Goal: Transaction & Acquisition: Purchase product/service

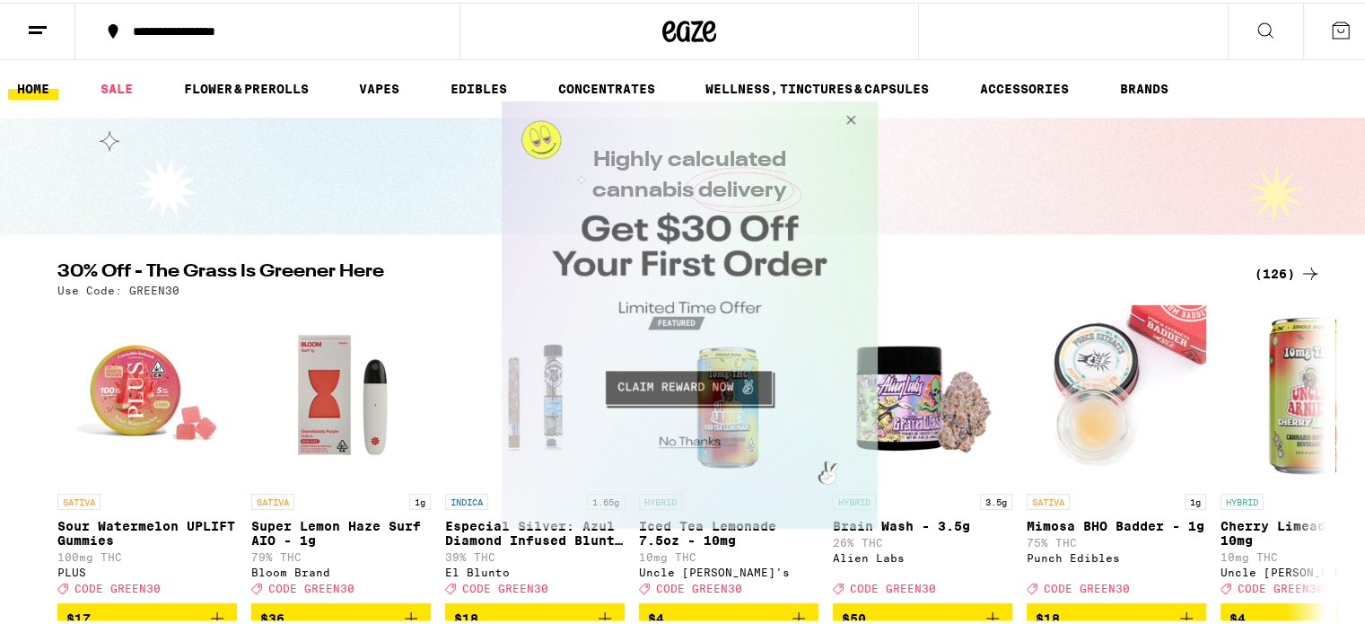
click at [705, 441] on button "Close Modal" at bounding box center [685, 438] width 365 height 28
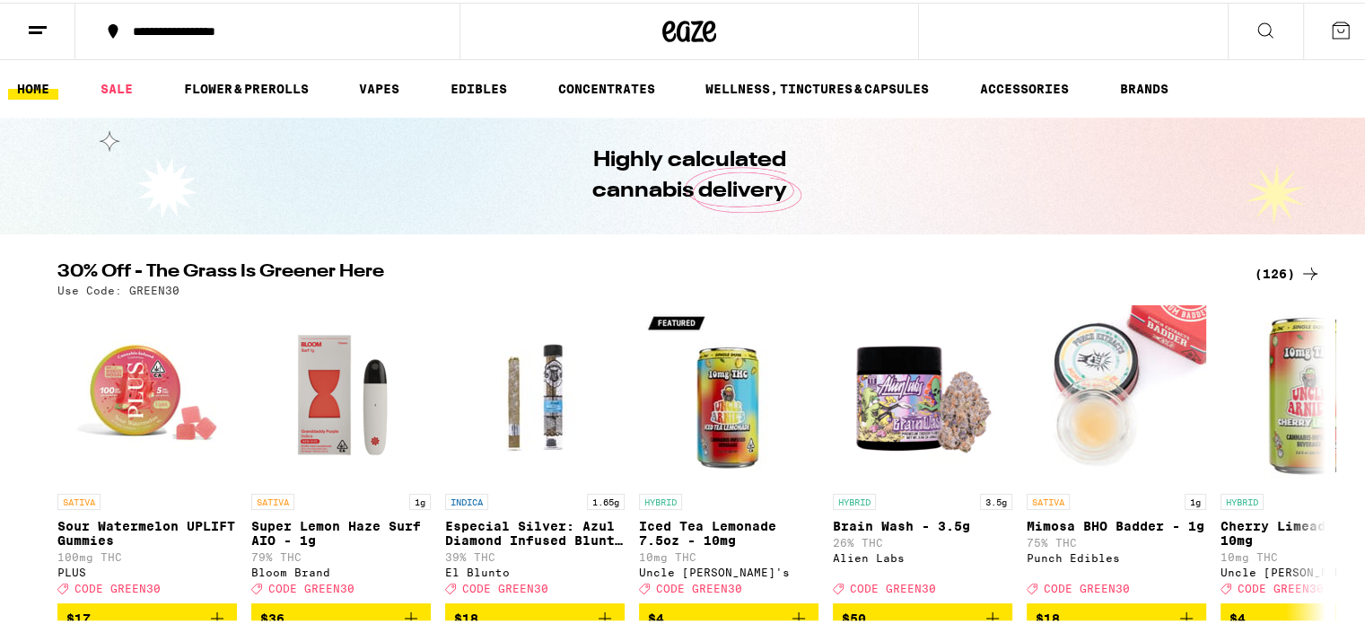
click at [1254, 25] on icon at bounding box center [1265, 28] width 22 height 22
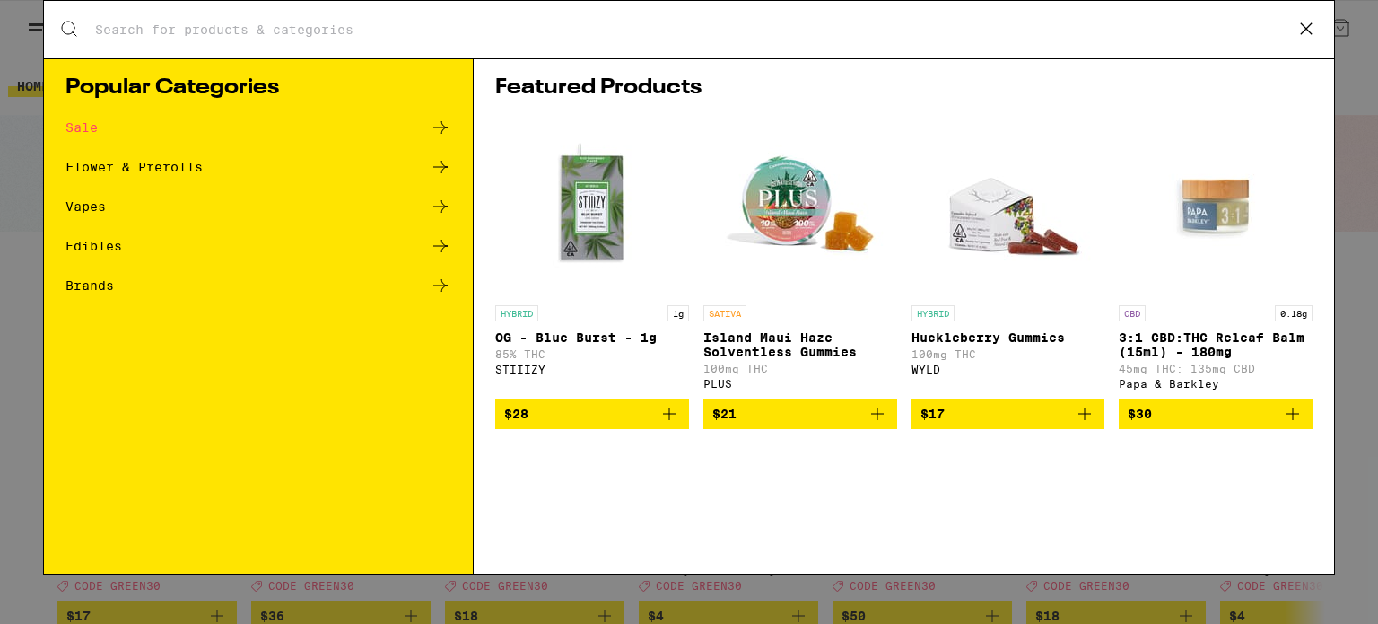
click at [1311, 22] on icon at bounding box center [1306, 28] width 27 height 27
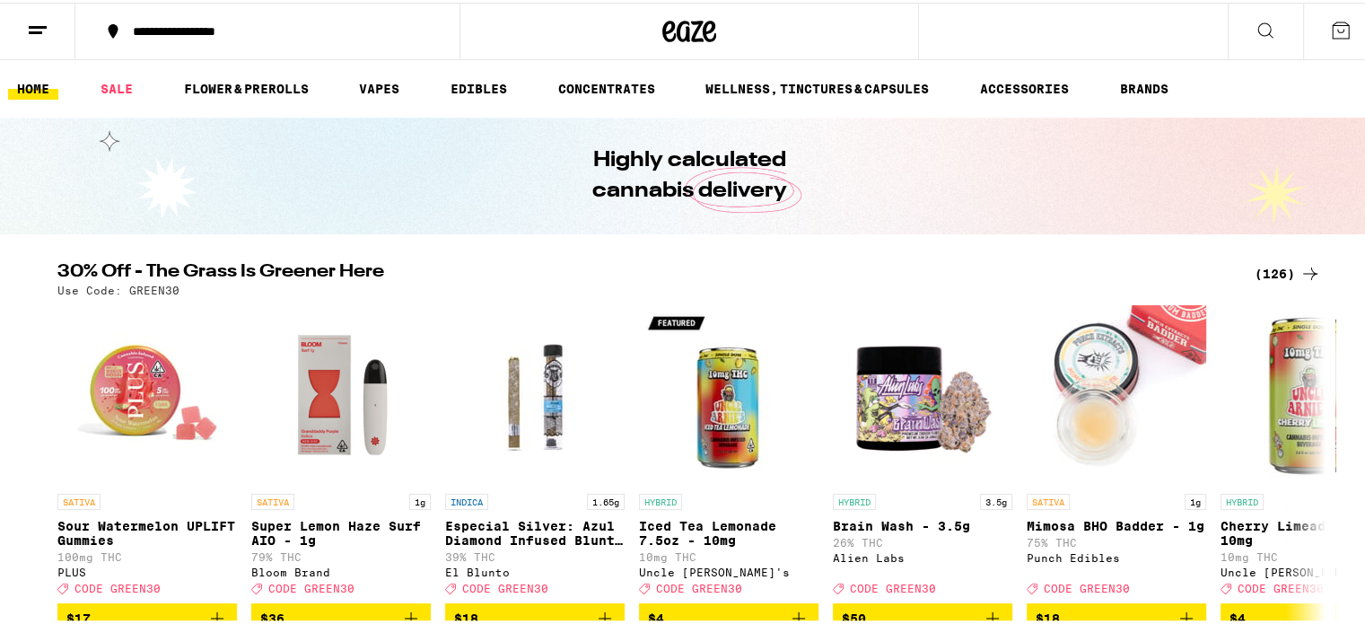
click at [1264, 269] on div "(126)" at bounding box center [1287, 271] width 66 height 22
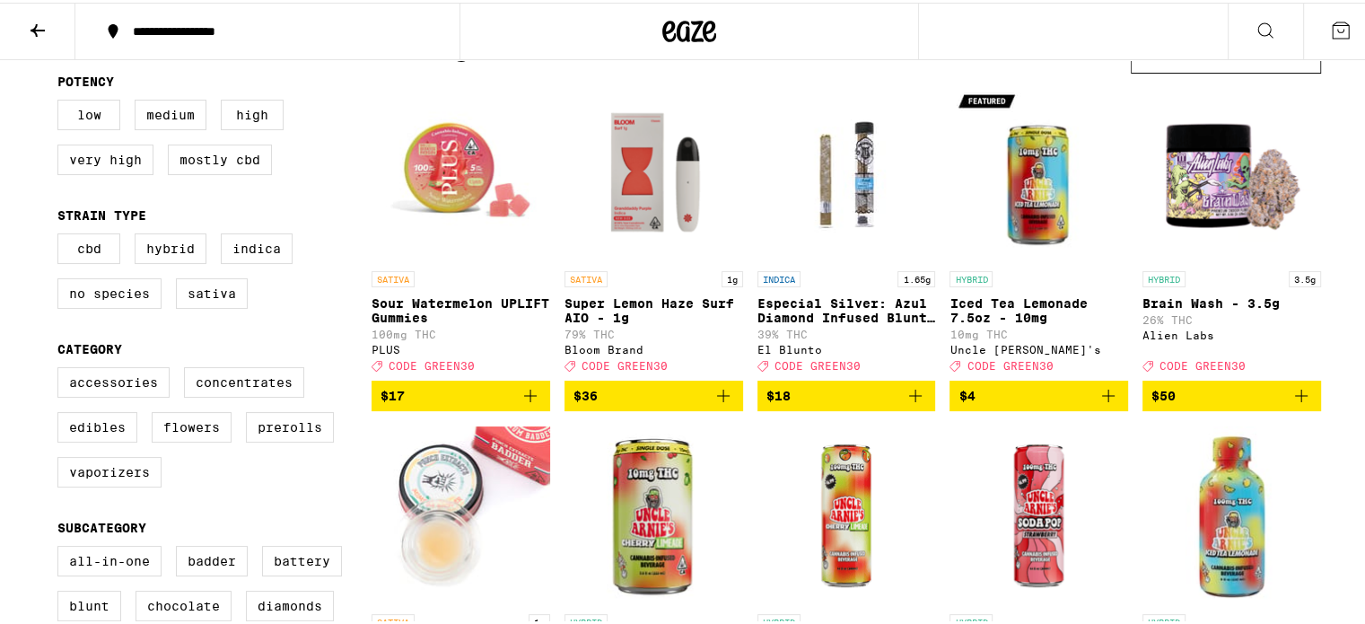
scroll to position [269, 0]
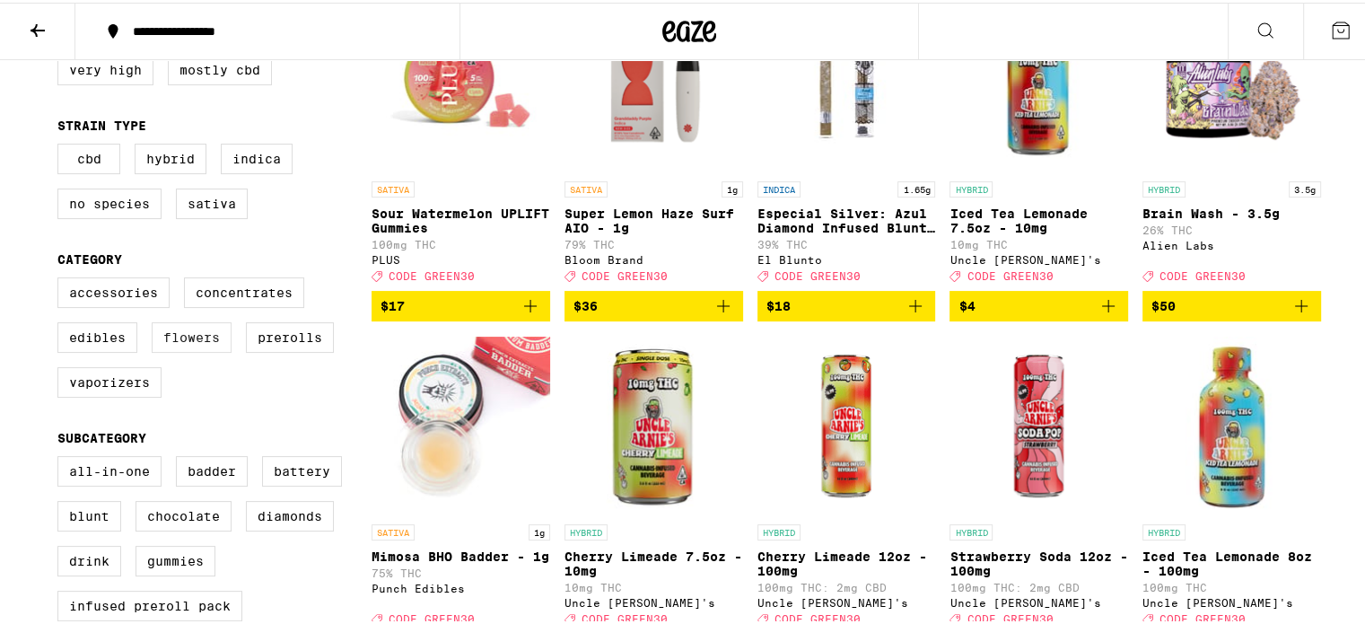
click at [198, 344] on label "Flowers" at bounding box center [192, 334] width 80 height 31
click at [62, 278] on input "Flowers" at bounding box center [61, 277] width 1 height 1
checkbox input "true"
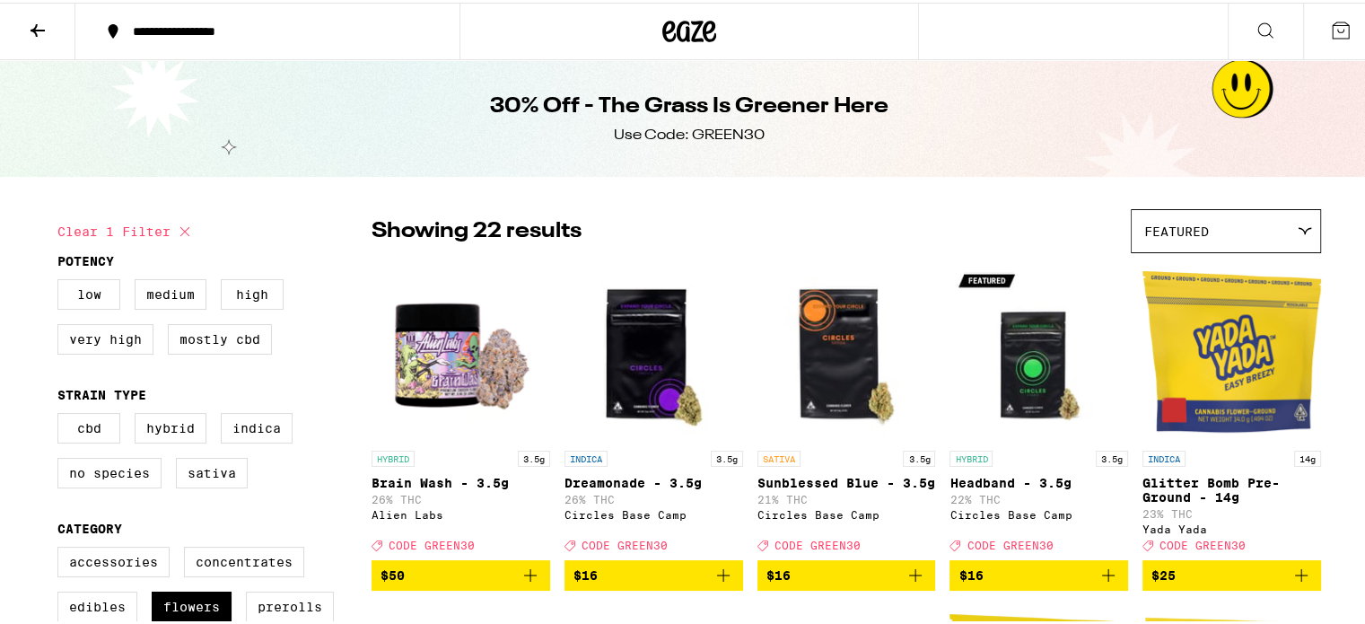
click at [38, 28] on icon at bounding box center [38, 28] width 14 height 13
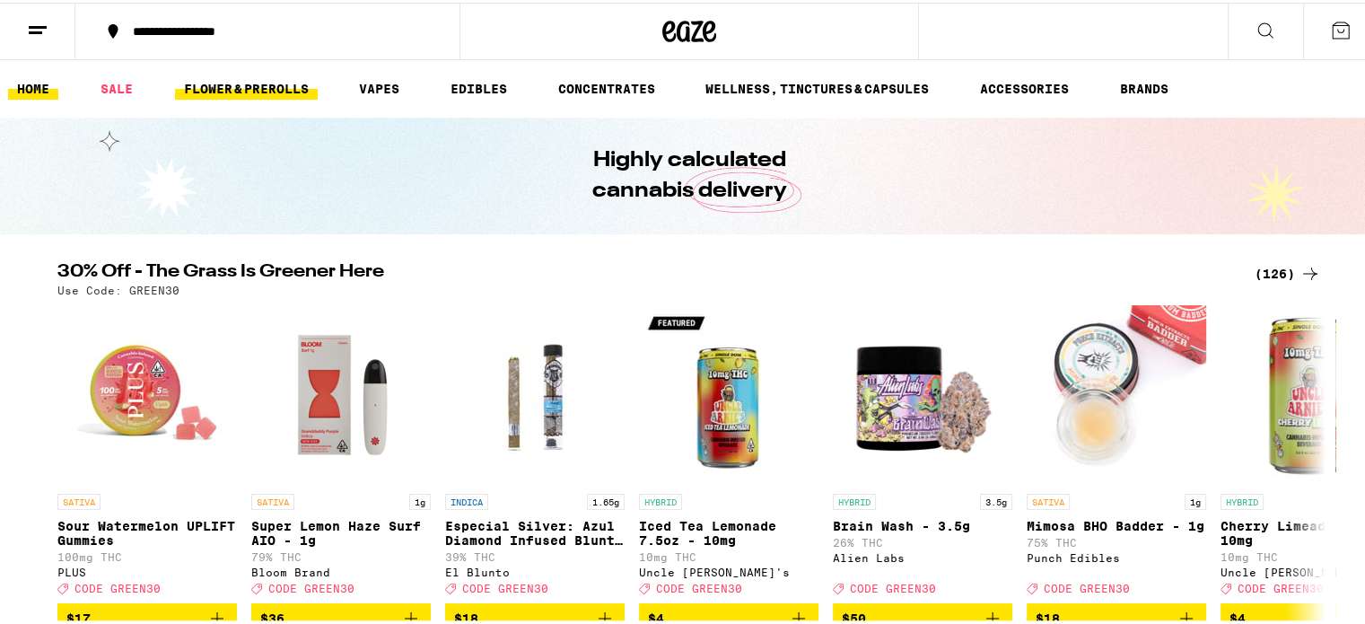
click at [221, 89] on link "FLOWER & PREROLLS" at bounding box center [246, 86] width 143 height 22
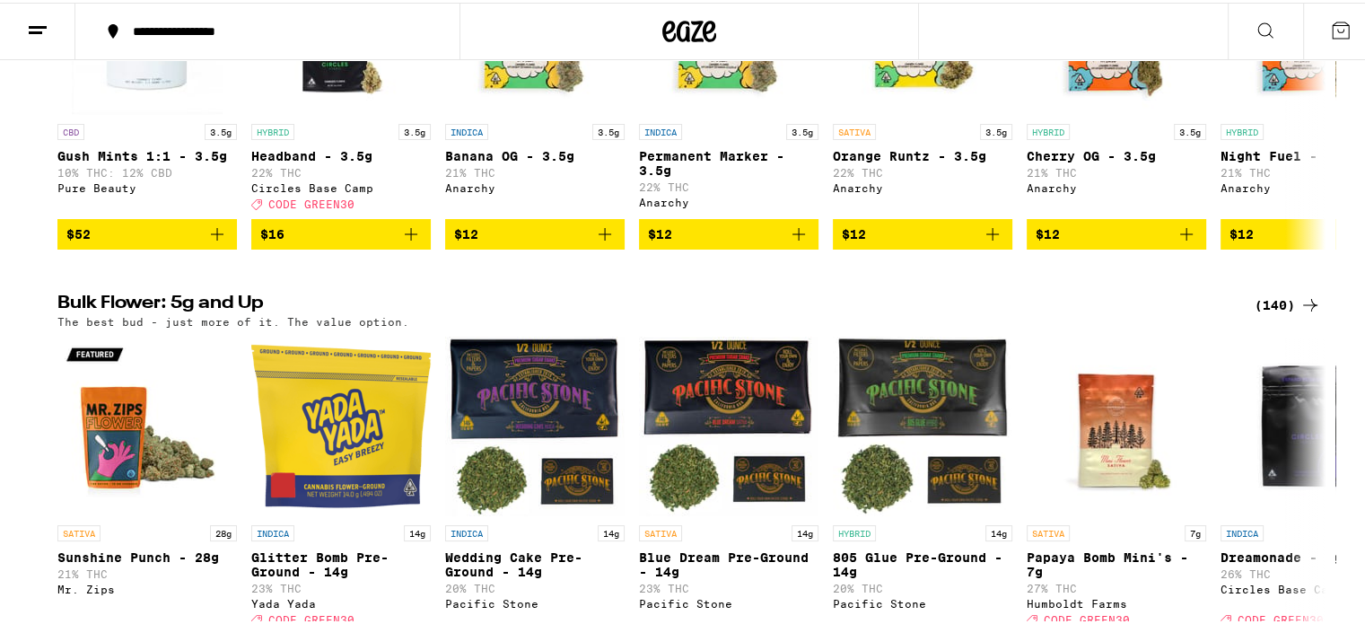
scroll to position [449, 0]
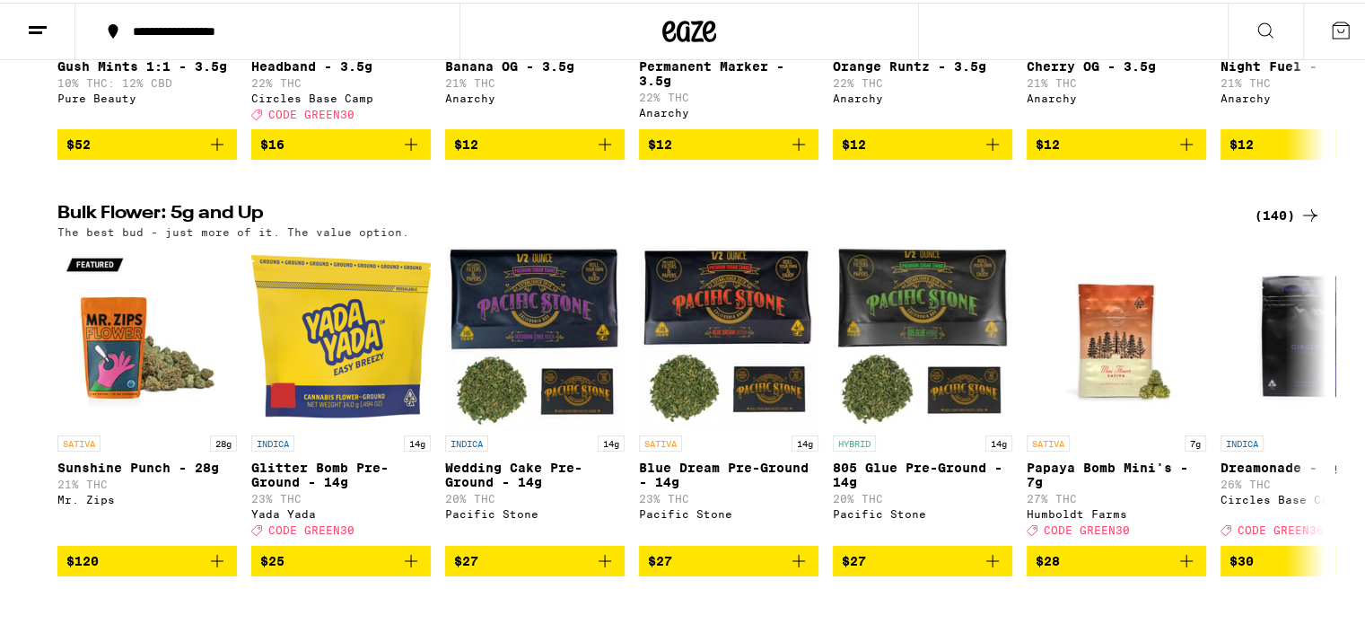
click at [1273, 222] on div "(140)" at bounding box center [1287, 213] width 66 height 22
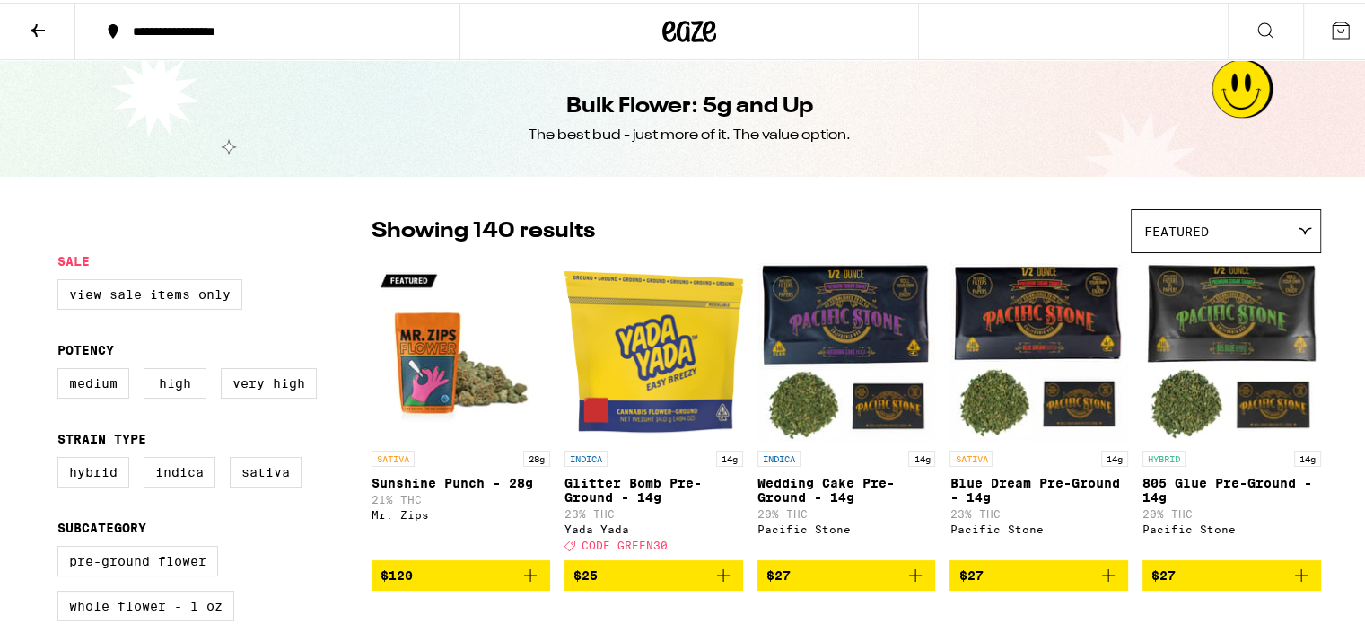
click at [36, 31] on icon at bounding box center [38, 28] width 14 height 13
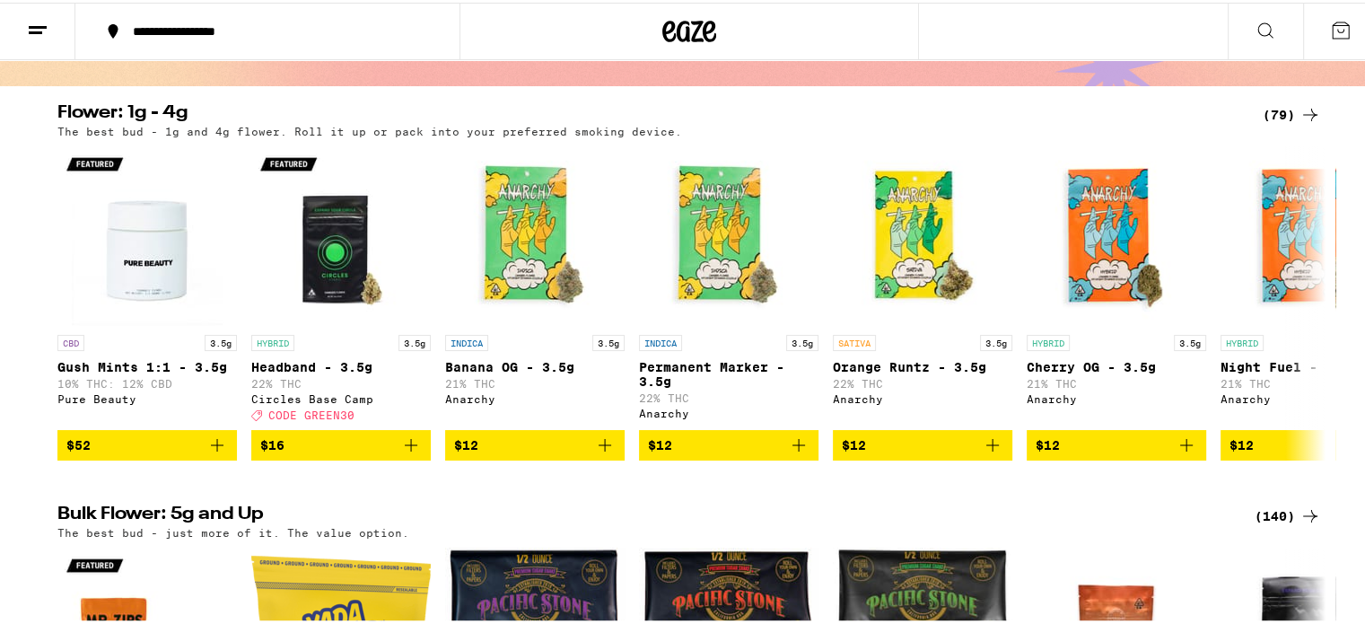
scroll to position [179, 0]
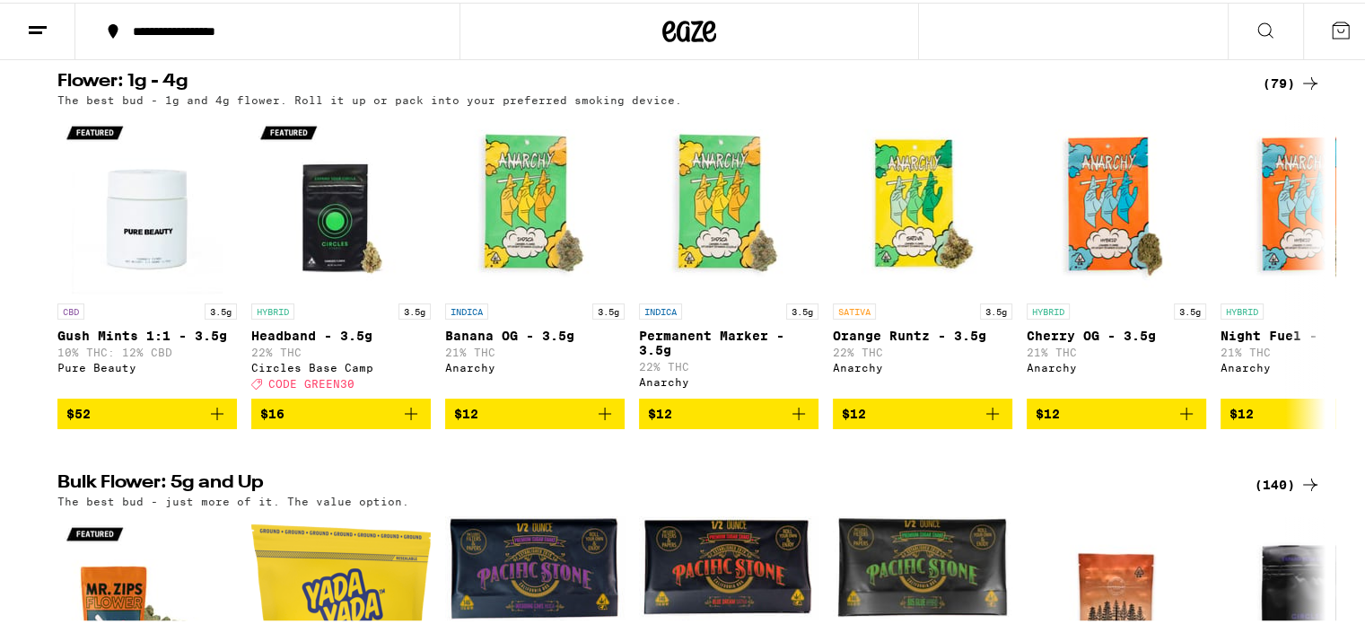
click at [1263, 85] on div "(79)" at bounding box center [1291, 81] width 58 height 22
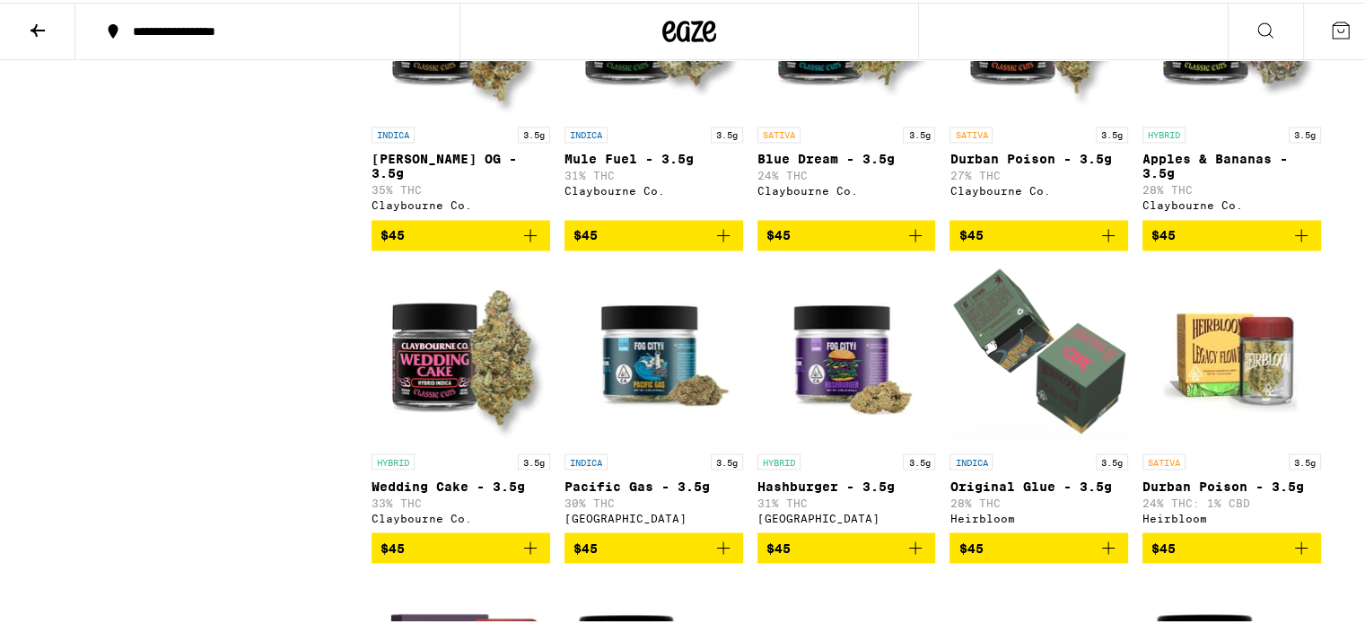
scroll to position [3050, 0]
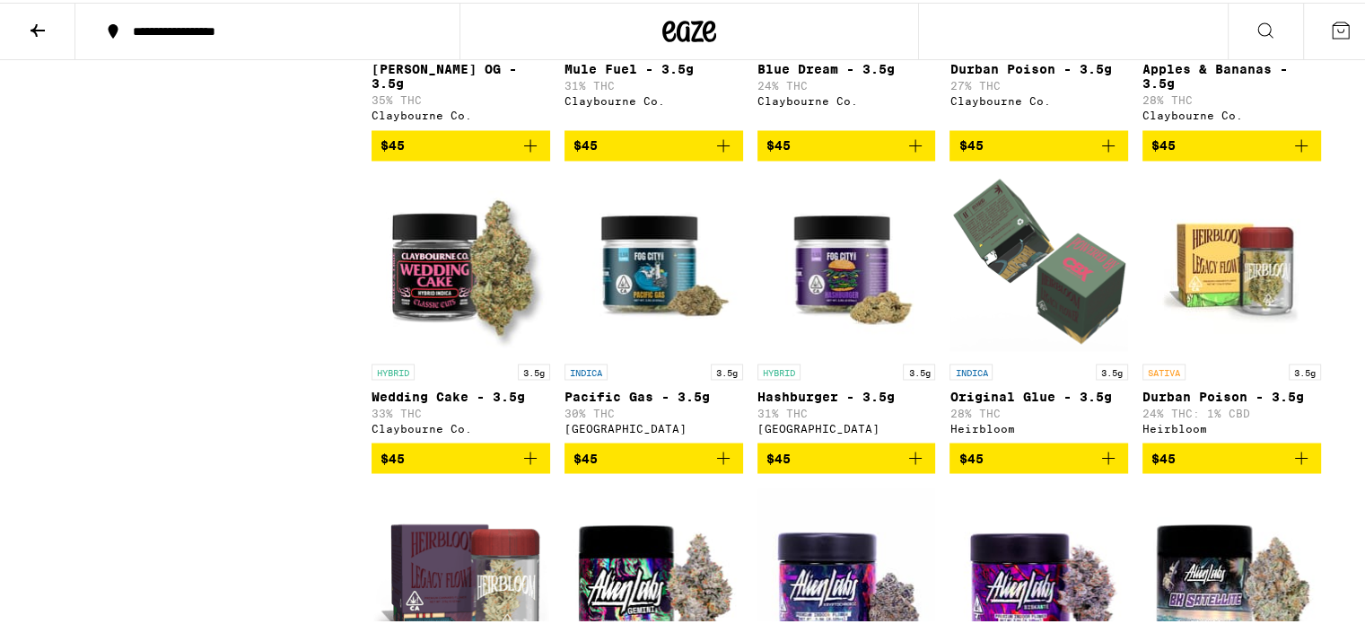
click at [521, 466] on icon "Add to bag" at bounding box center [530, 455] width 22 height 22
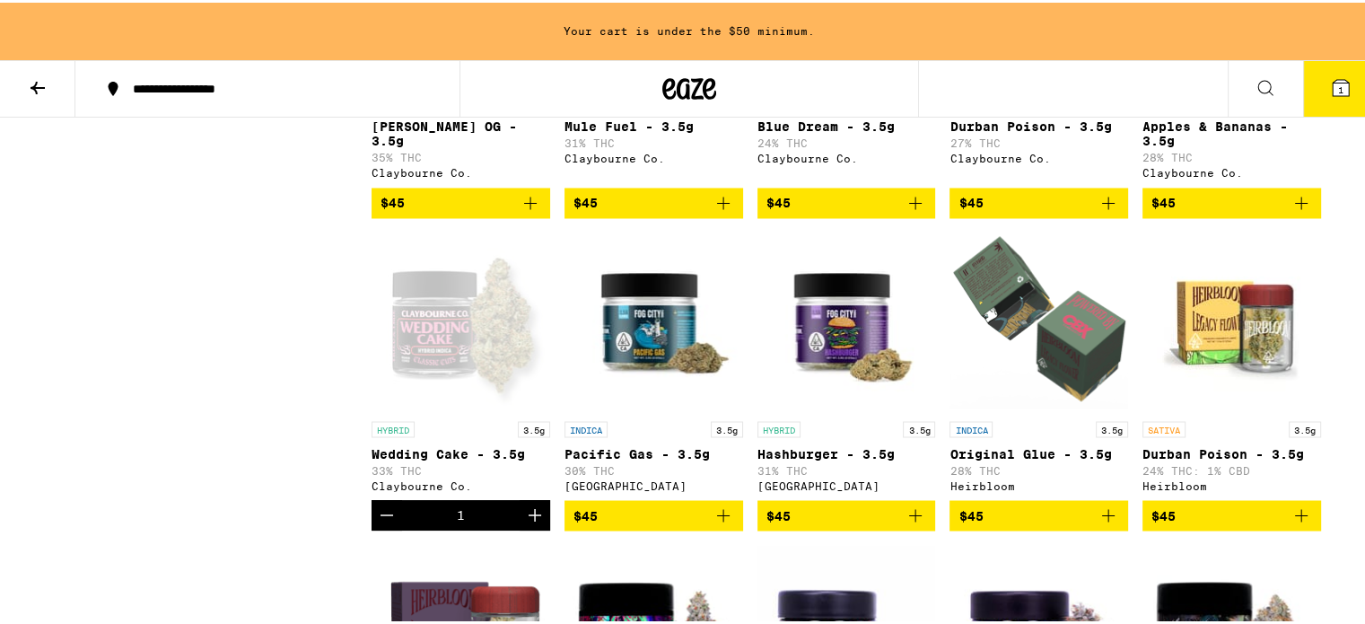
scroll to position [3108, 0]
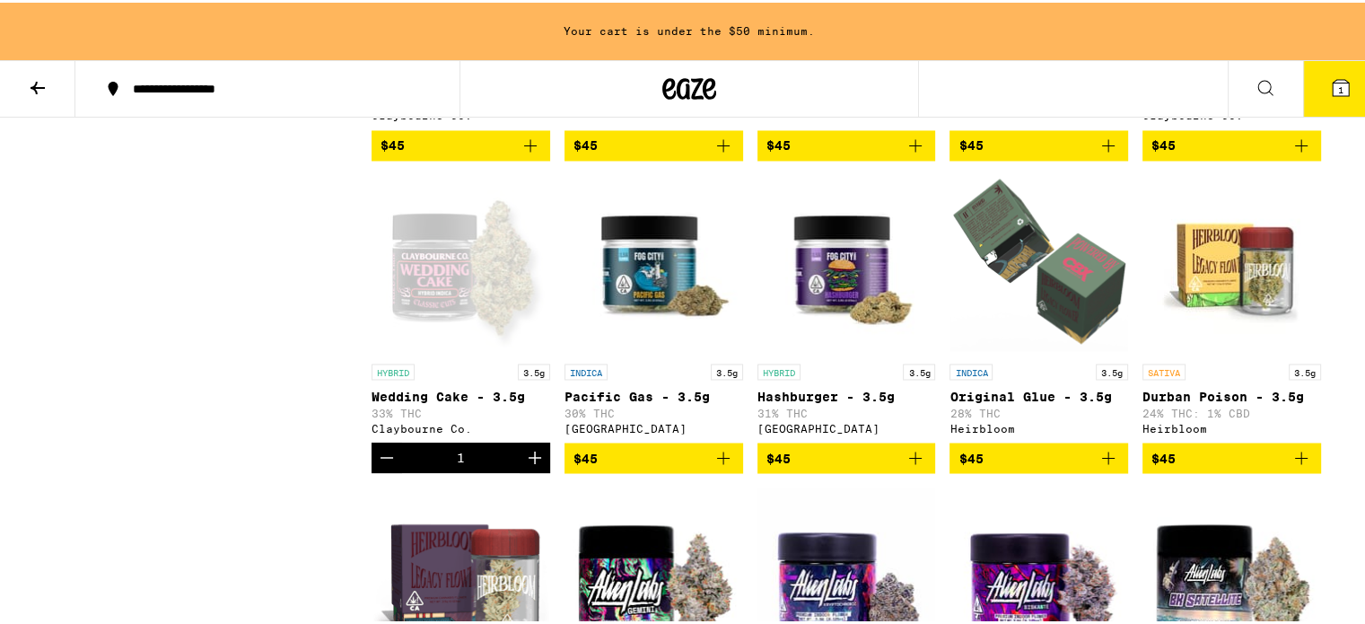
click at [44, 82] on icon at bounding box center [38, 85] width 22 height 22
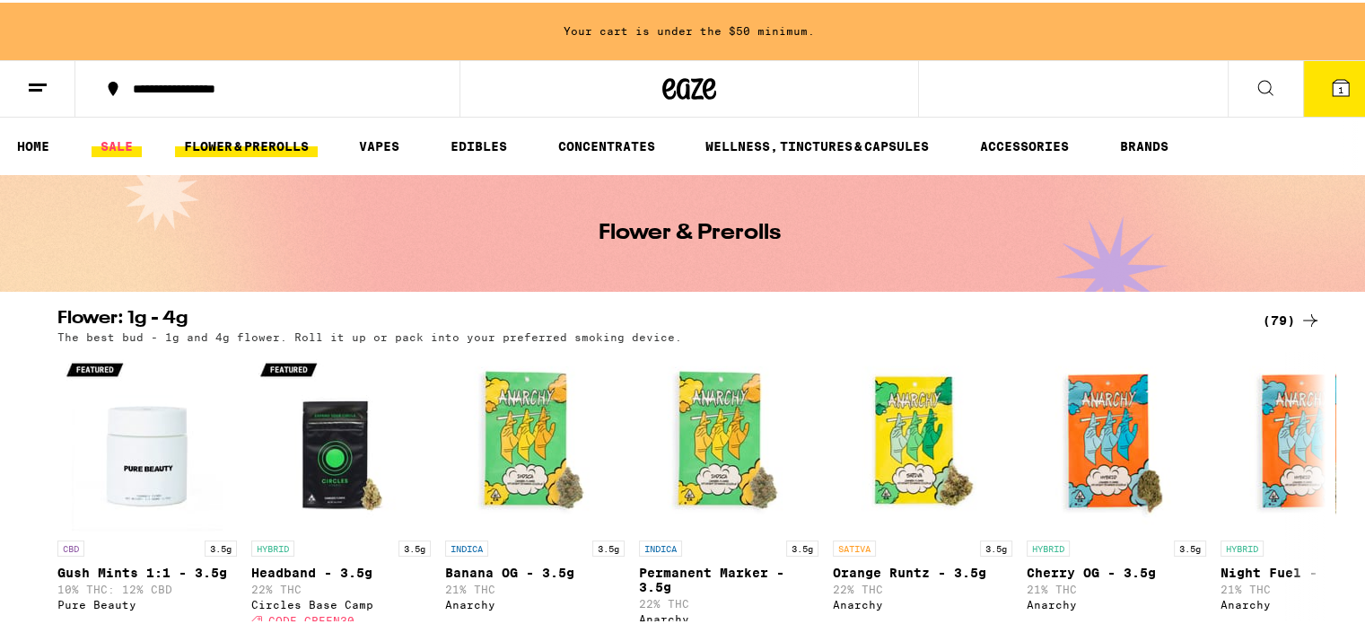
click at [109, 145] on link "SALE" at bounding box center [117, 144] width 50 height 22
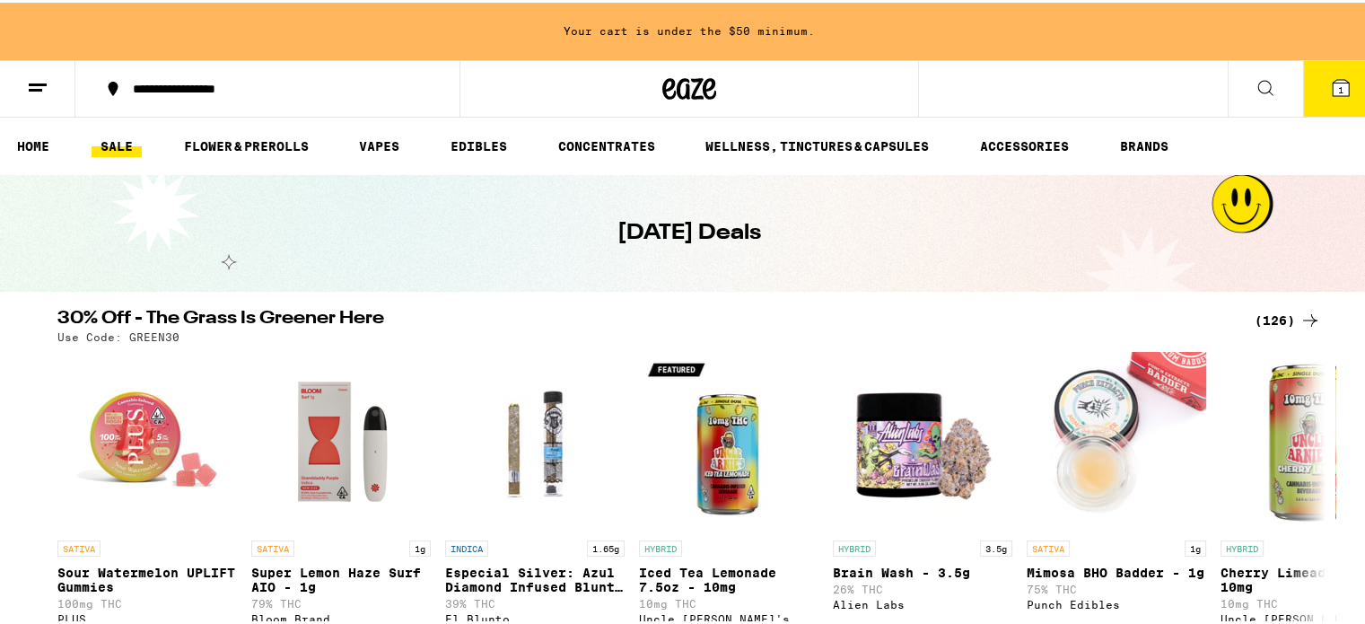
click at [1280, 318] on div "(126)" at bounding box center [1287, 318] width 66 height 22
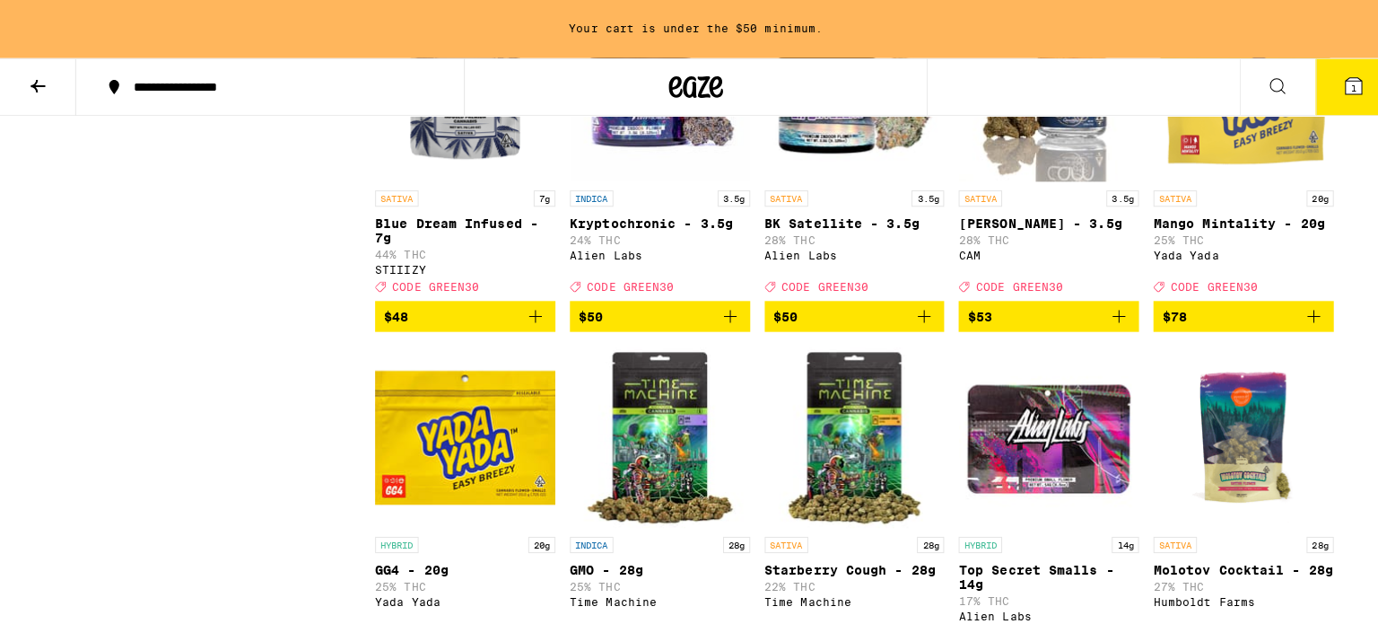
scroll to position [8254, 0]
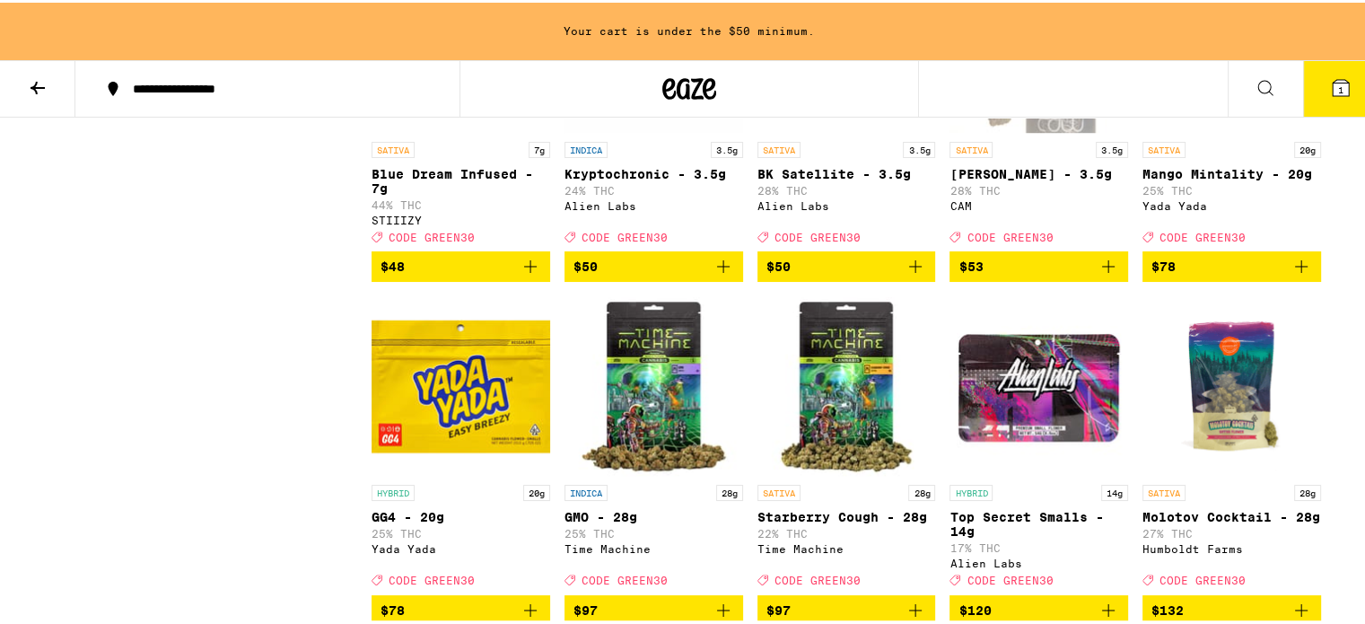
click at [589, 130] on img "Open page for Kryptochronic - 3.5g from Alien Labs" at bounding box center [653, 40] width 179 height 179
click at [835, 130] on img "Open page for BK Satellite - 3.5g from Alien Labs" at bounding box center [846, 40] width 179 height 179
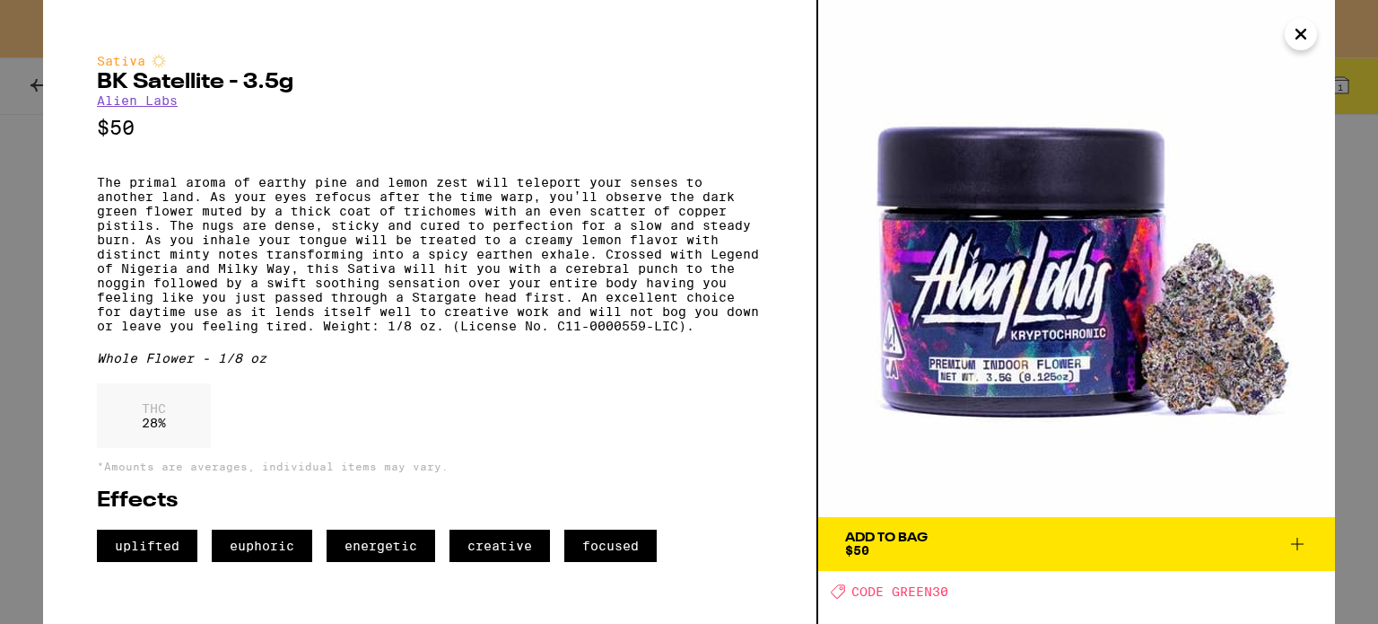
click at [1296, 40] on icon "Close" at bounding box center [1301, 34] width 22 height 27
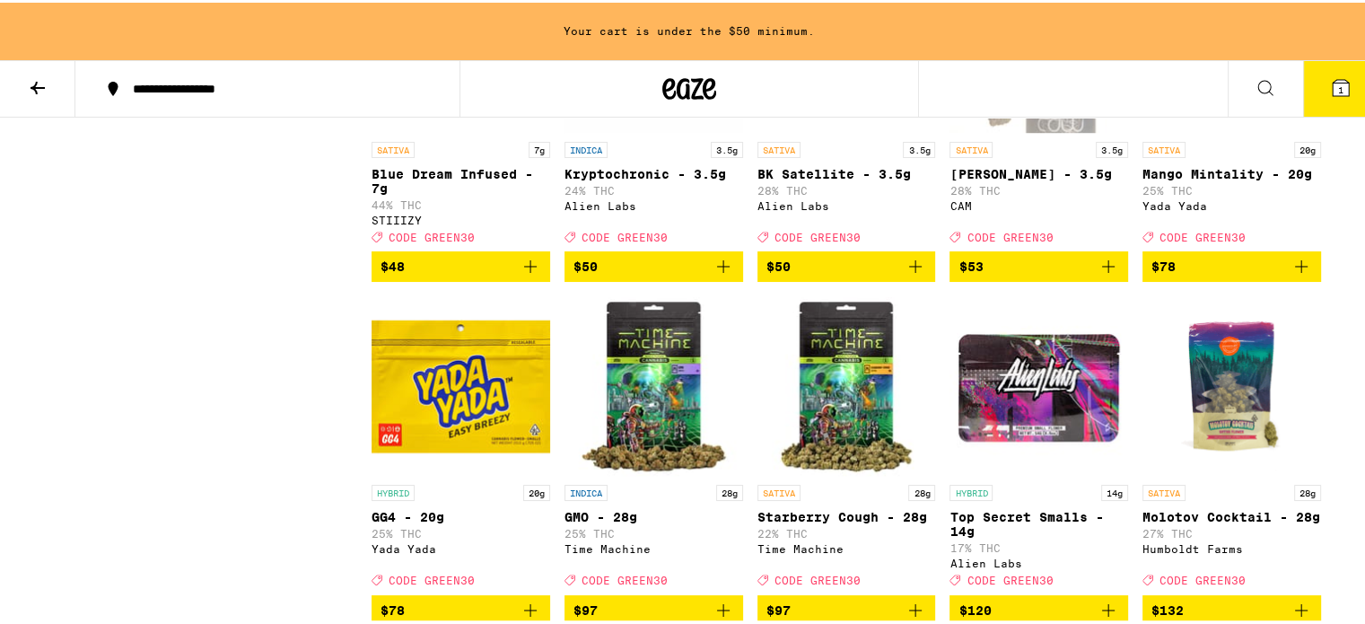
click at [1053, 130] on img "Open page for Jack Herer - 3.5g from CAM" at bounding box center [1038, 40] width 179 height 179
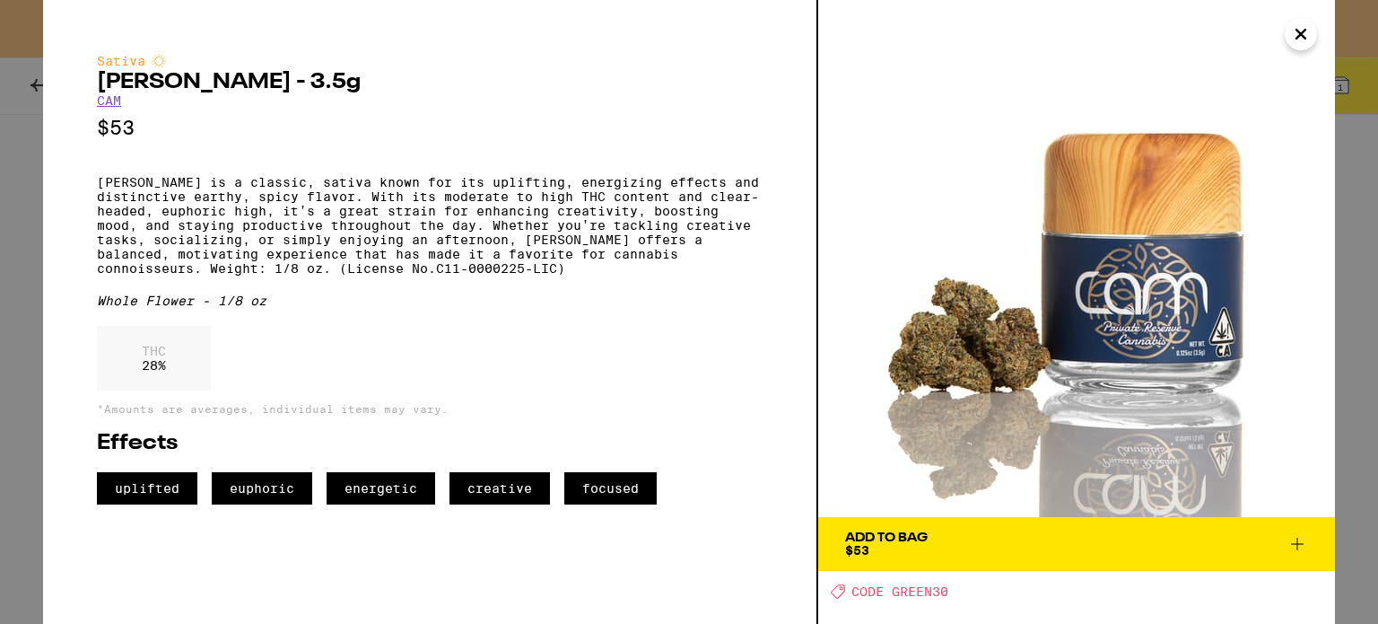
click at [1302, 537] on icon at bounding box center [1298, 544] width 22 height 22
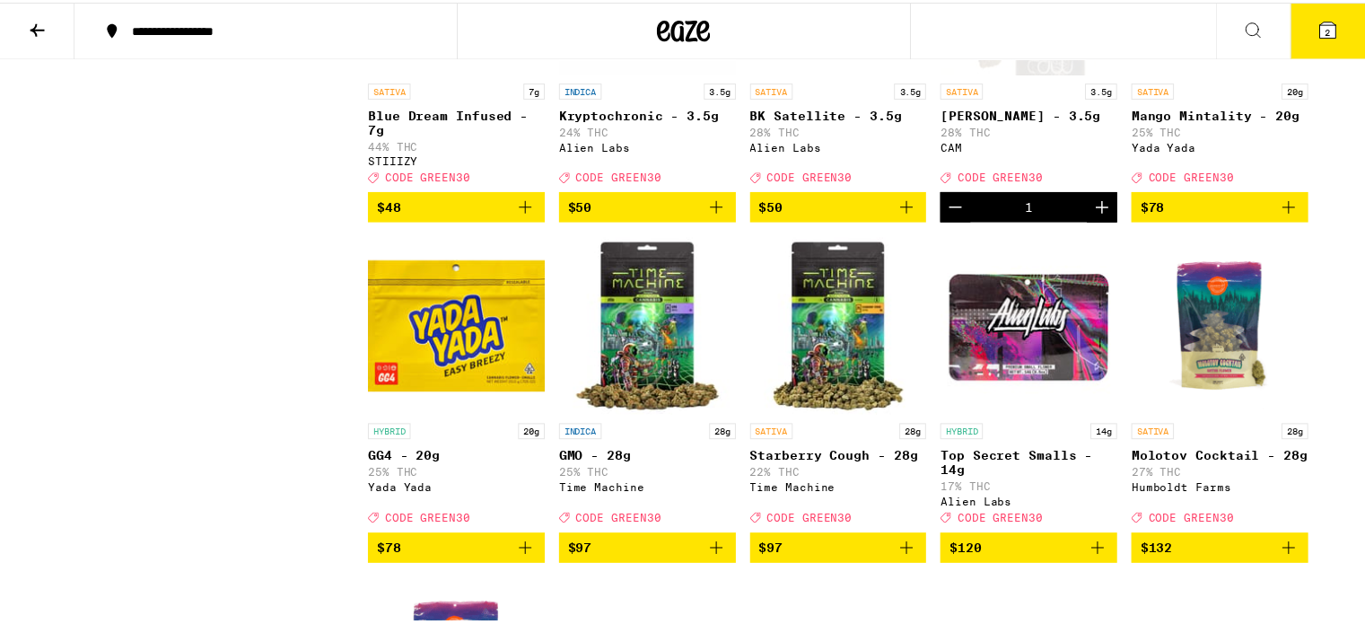
scroll to position [8196, 0]
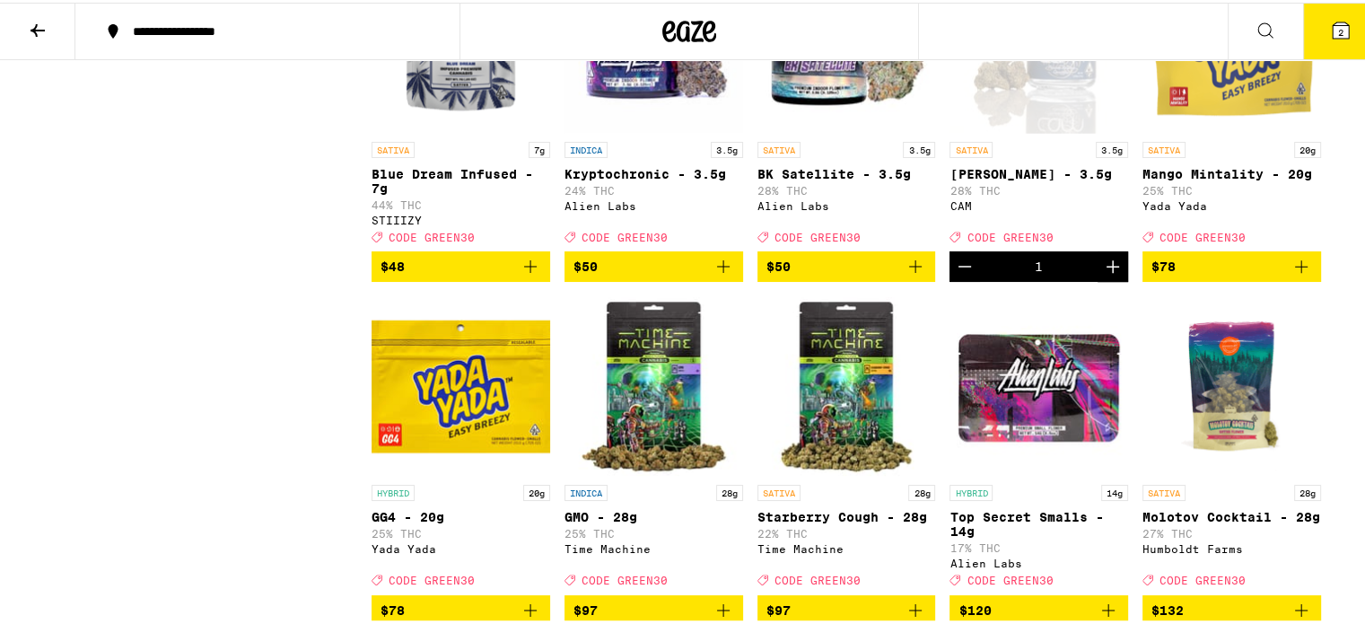
click at [1338, 31] on span "2" at bounding box center [1340, 29] width 5 height 11
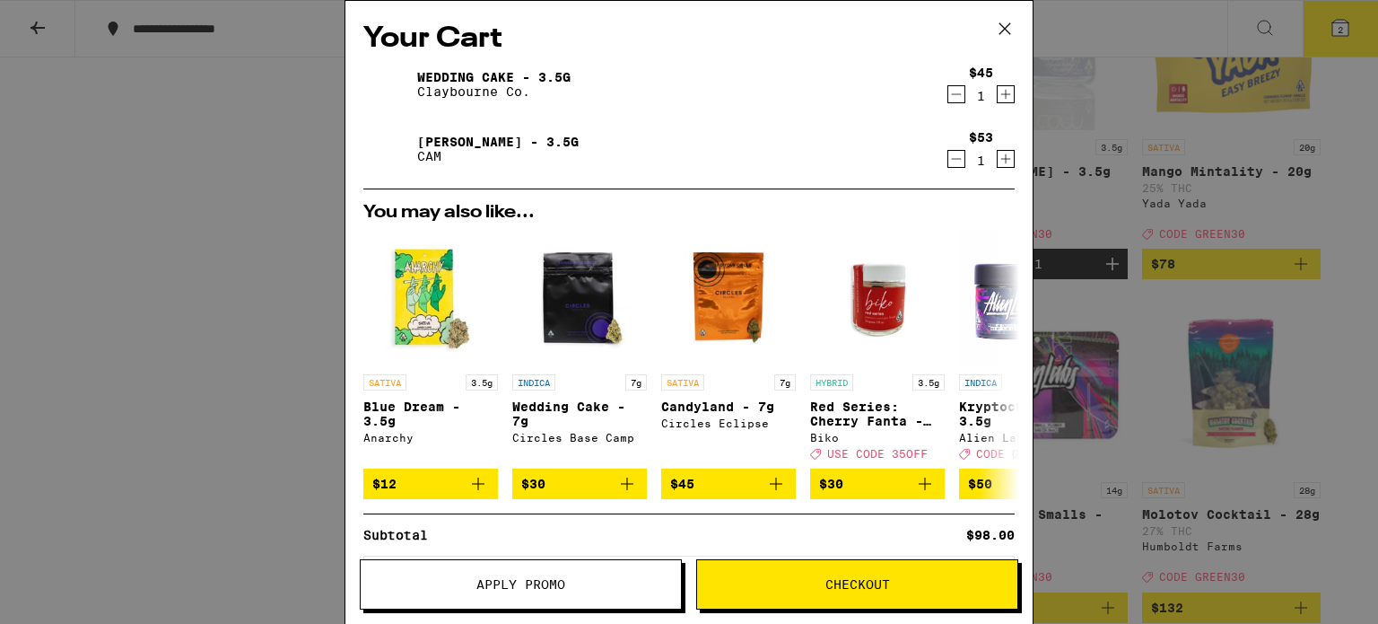
click at [531, 581] on span "Apply Promo" at bounding box center [520, 584] width 89 height 13
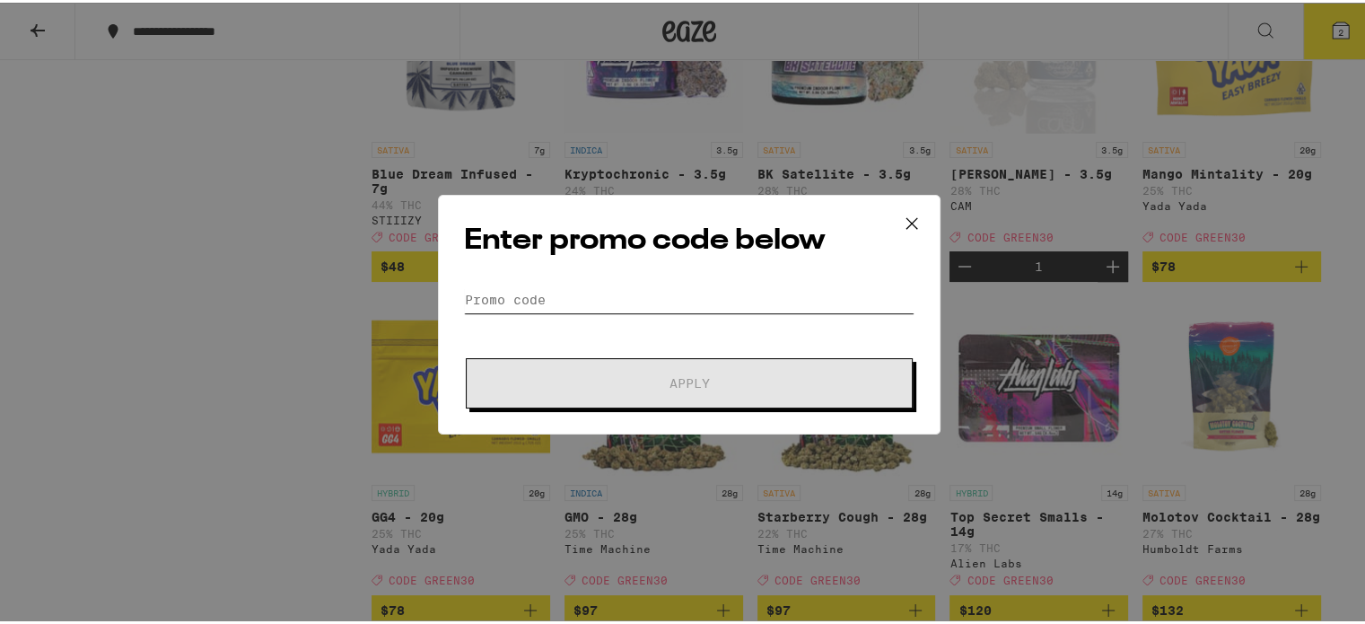
click at [547, 292] on input "Promo Code" at bounding box center [689, 297] width 450 height 27
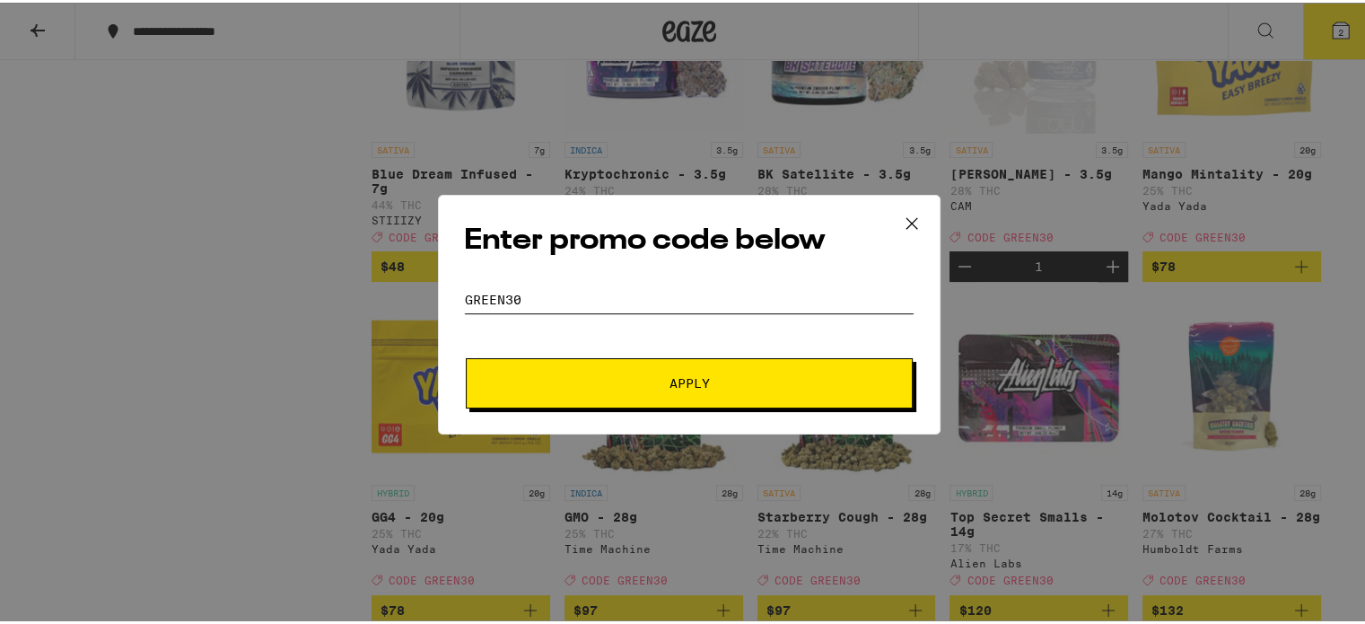
type input "green30"
click at [466, 355] on button "Apply" at bounding box center [689, 380] width 447 height 50
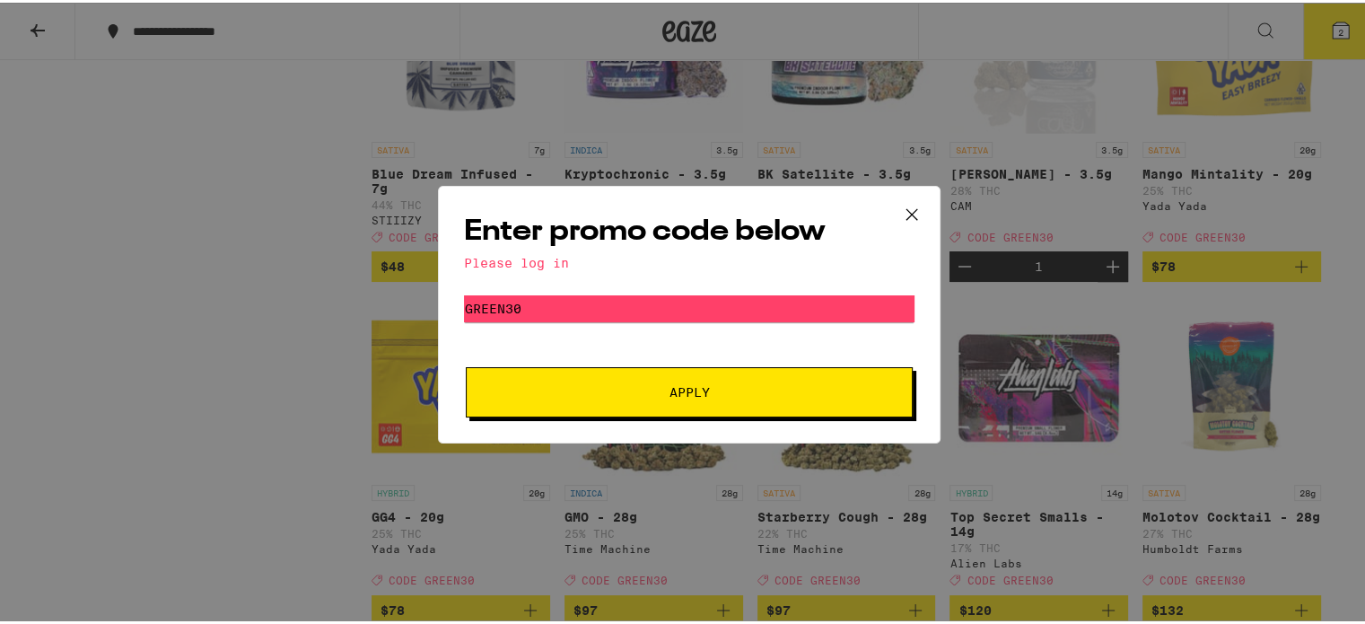
click at [689, 390] on span "Apply" at bounding box center [689, 389] width 40 height 13
click at [1255, 27] on div "Enter promo code below Please log in Promo Code green30 Apply" at bounding box center [689, 312] width 1378 height 624
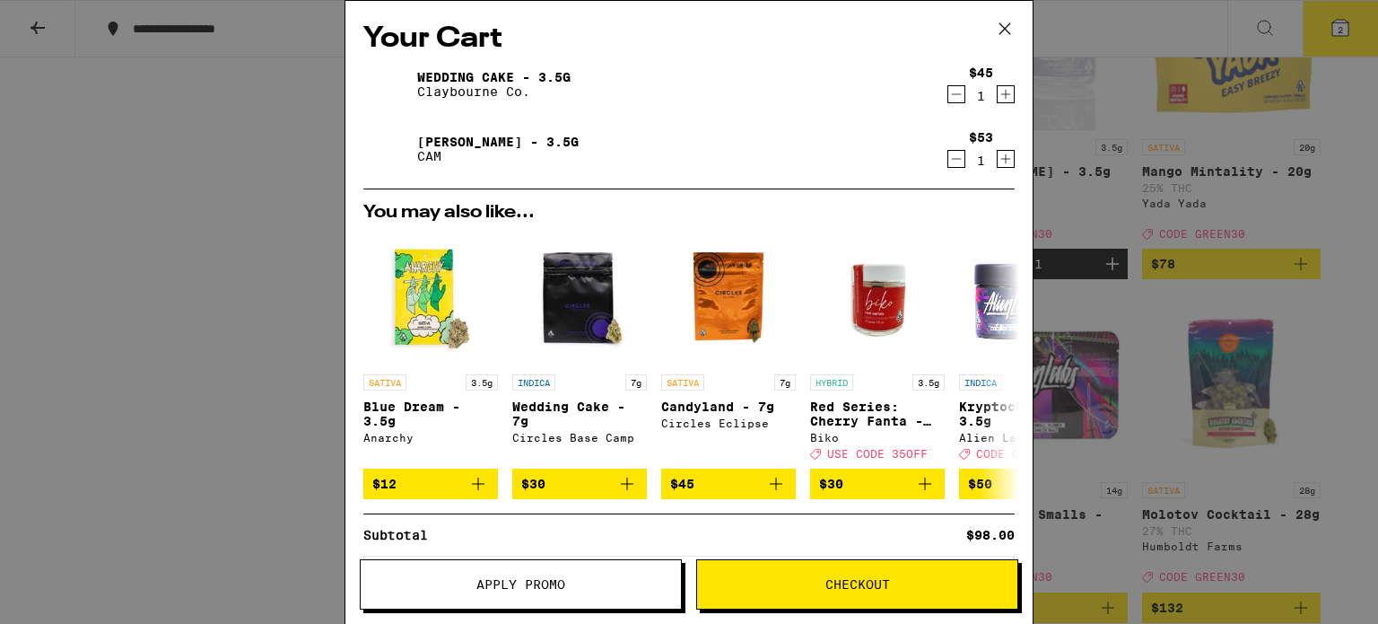
click at [990, 25] on button at bounding box center [1005, 29] width 56 height 57
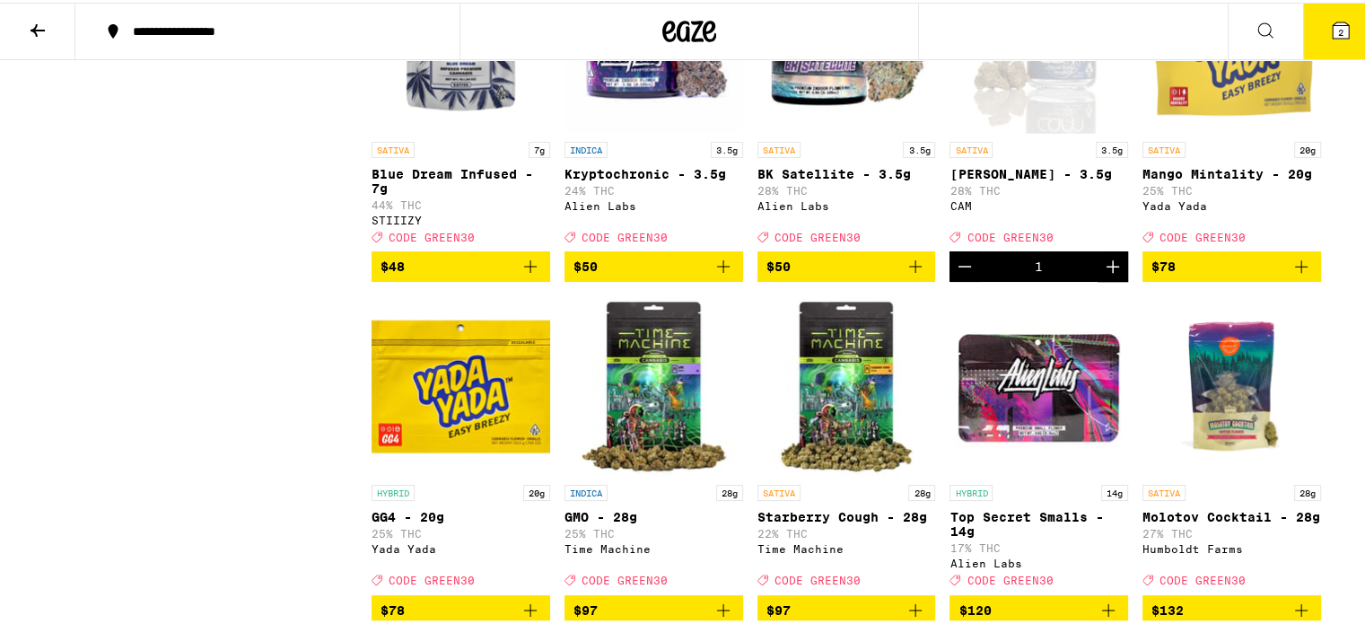
click at [1254, 24] on icon at bounding box center [1265, 28] width 22 height 22
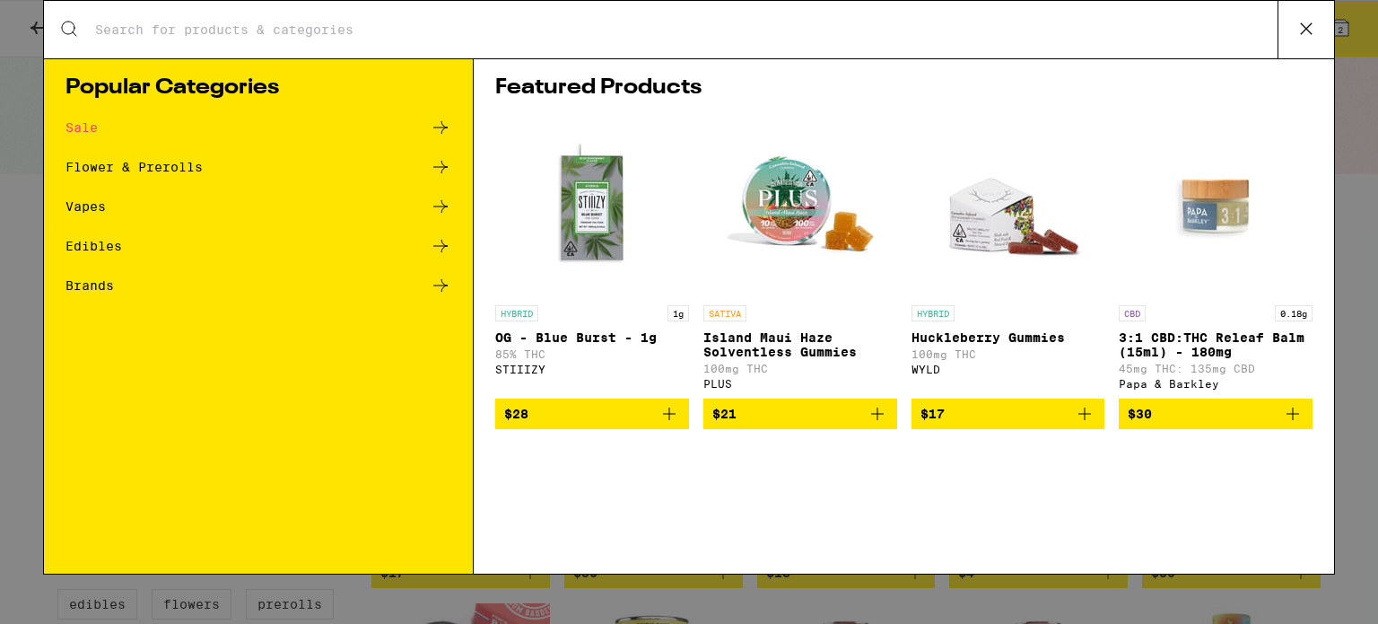
click at [1351, 114] on div "Search for Products Popular Categories Sale Flower & Prerolls Vapes Edibles Bra…" at bounding box center [689, 312] width 1378 height 624
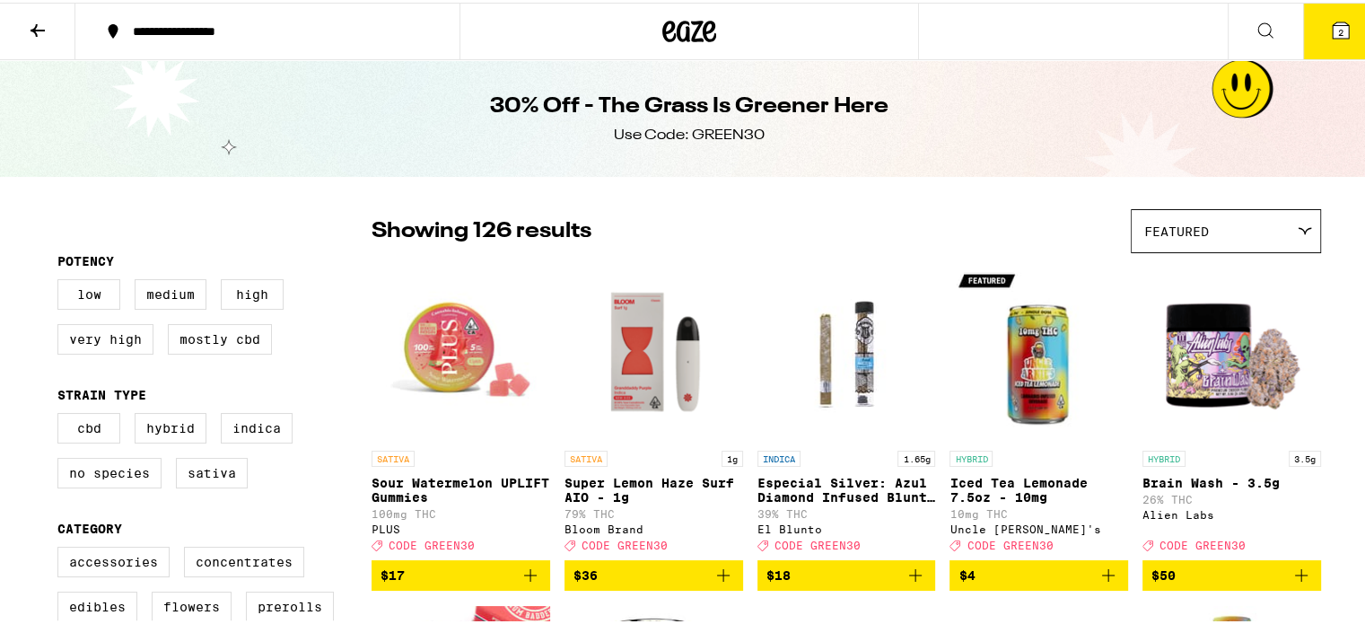
click at [223, 30] on div "**********" at bounding box center [276, 28] width 305 height 13
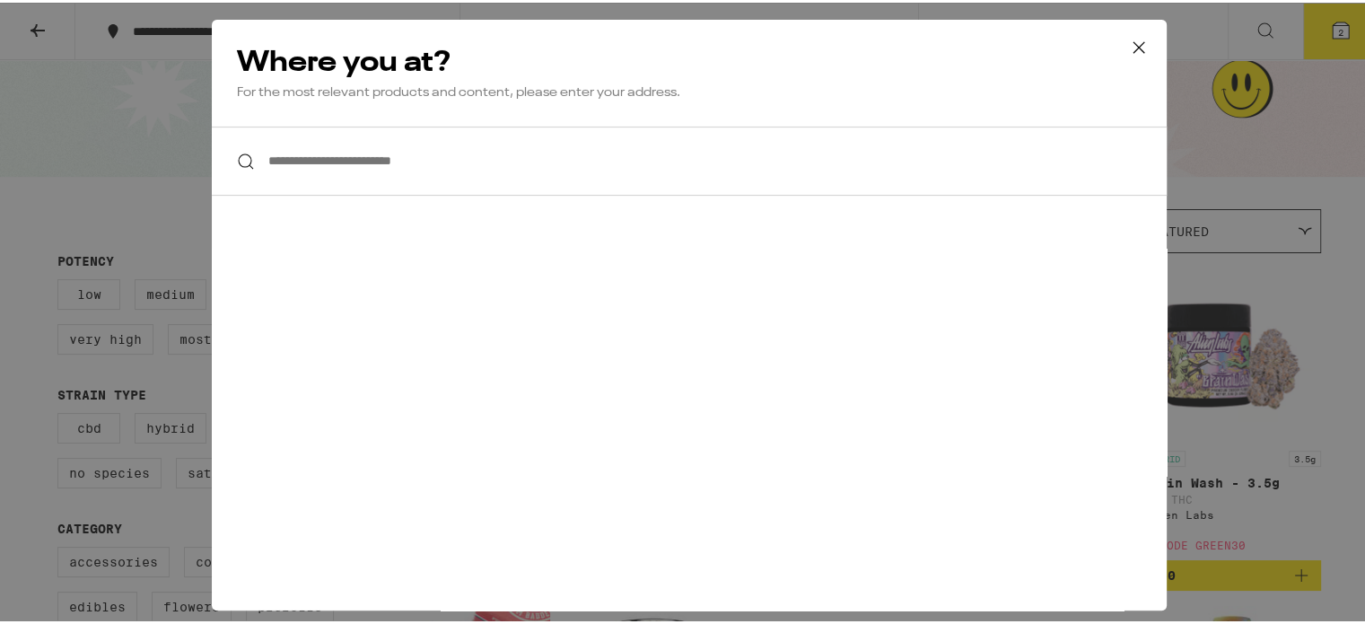
click at [1134, 44] on icon at bounding box center [1138, 44] width 27 height 27
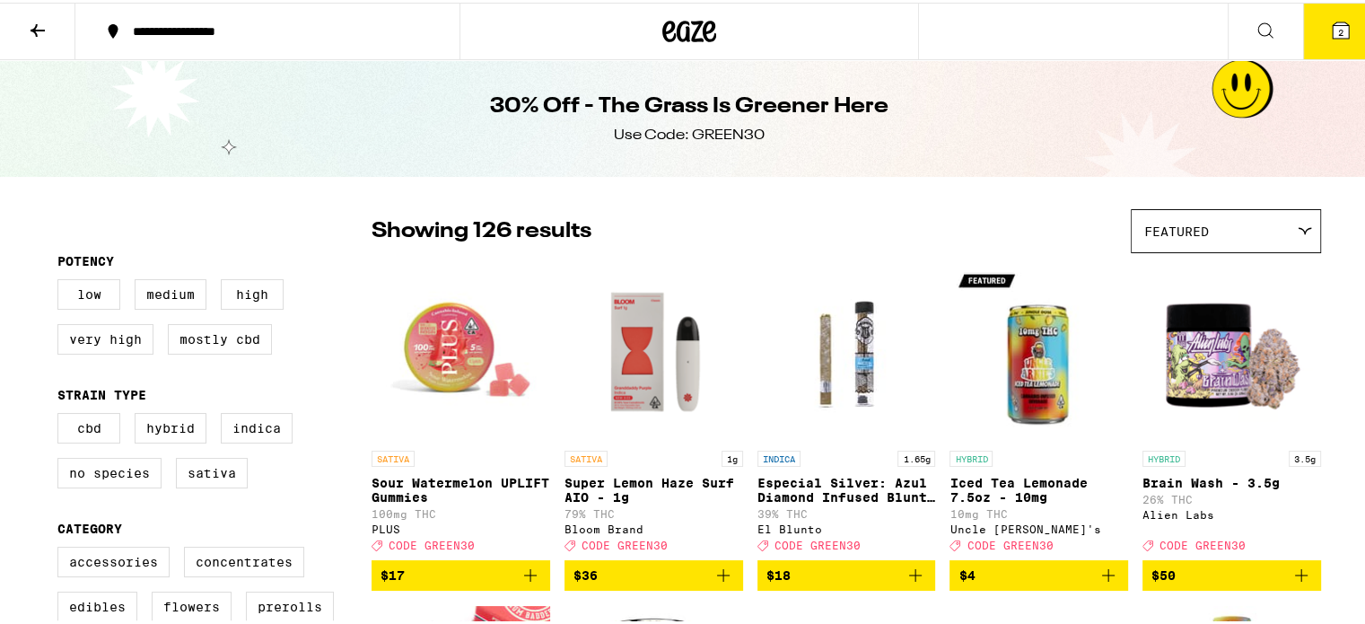
click at [692, 26] on icon at bounding box center [689, 29] width 27 height 22
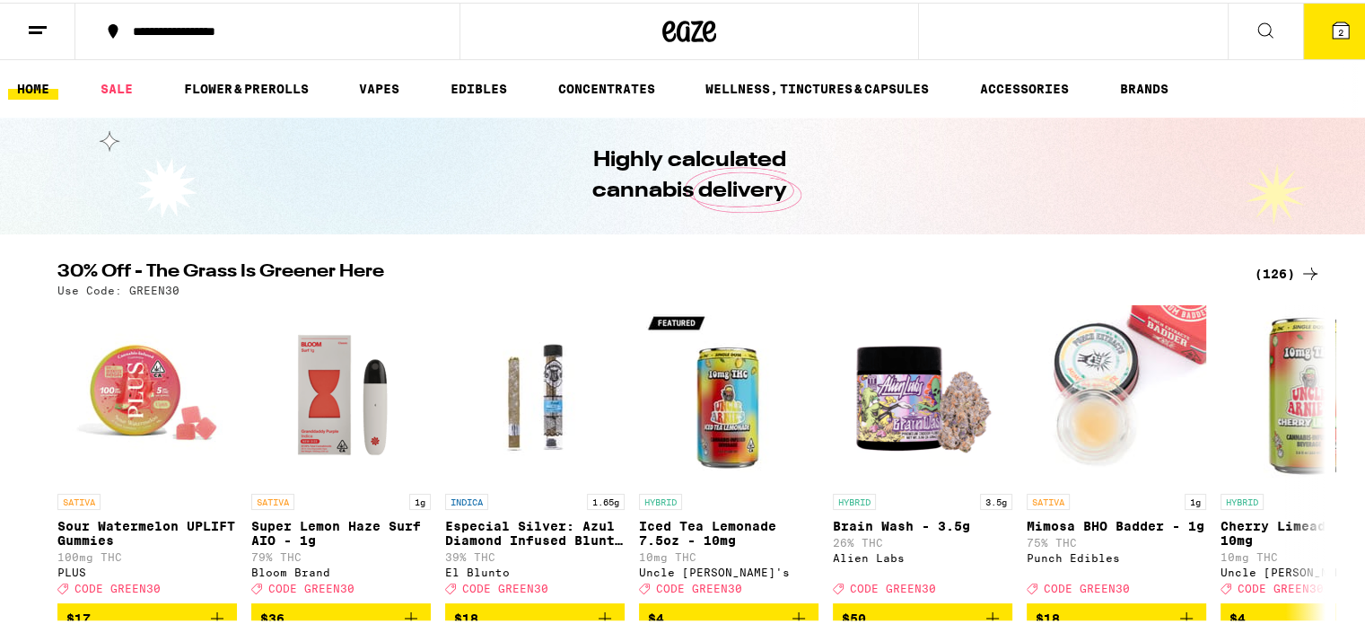
click at [33, 25] on icon at bounding box center [38, 28] width 22 height 22
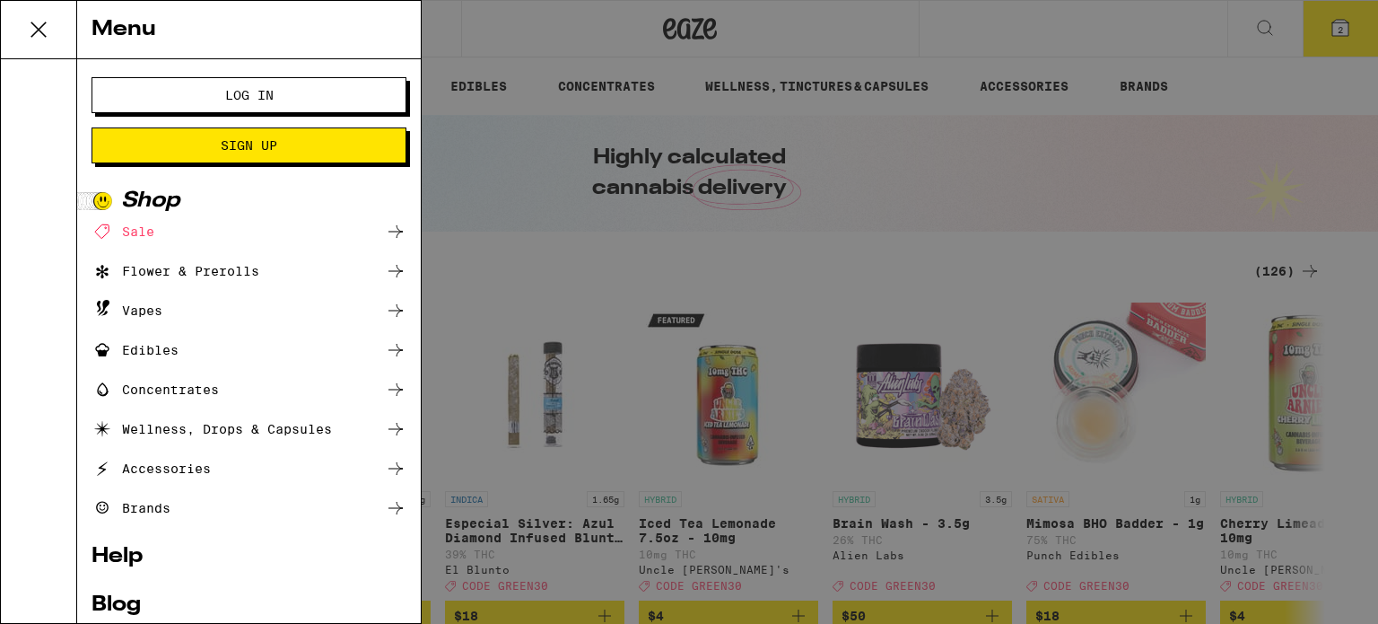
click at [225, 89] on span "Log In" at bounding box center [249, 95] width 48 height 13
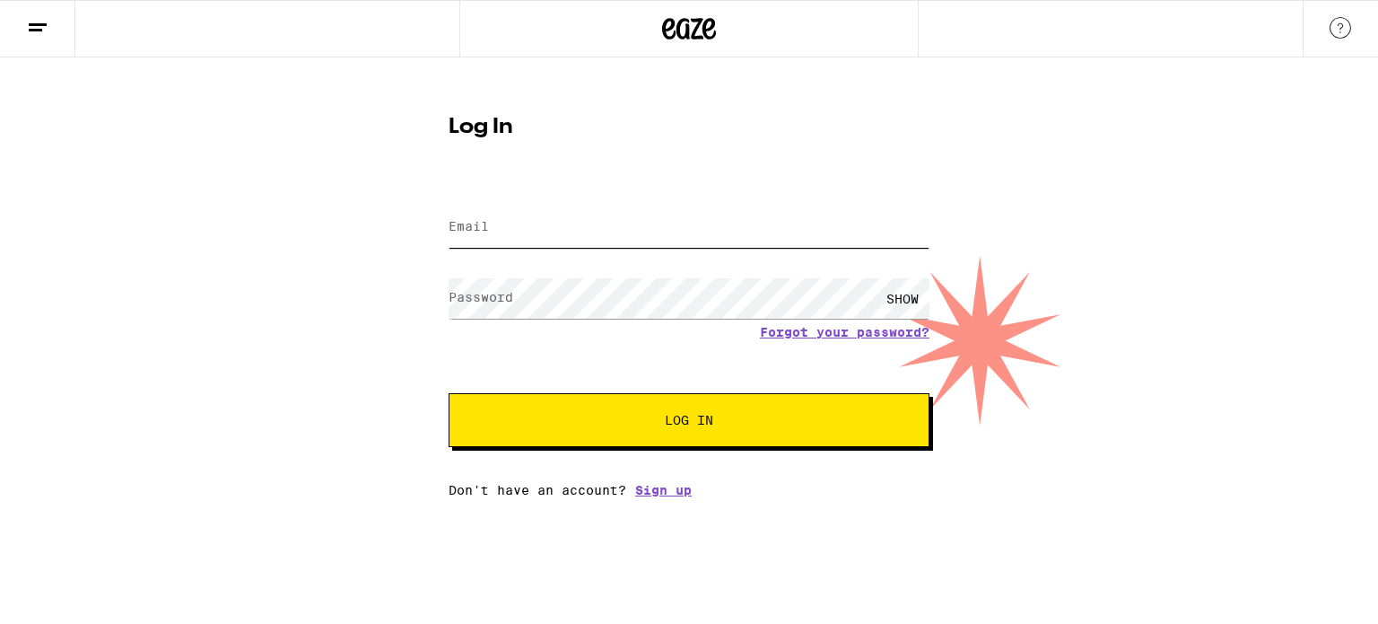
click at [520, 222] on input "Email" at bounding box center [689, 227] width 481 height 40
type input "[EMAIL_ADDRESS][DOMAIN_NAME]"
click at [449, 393] on button "Log In" at bounding box center [689, 420] width 481 height 54
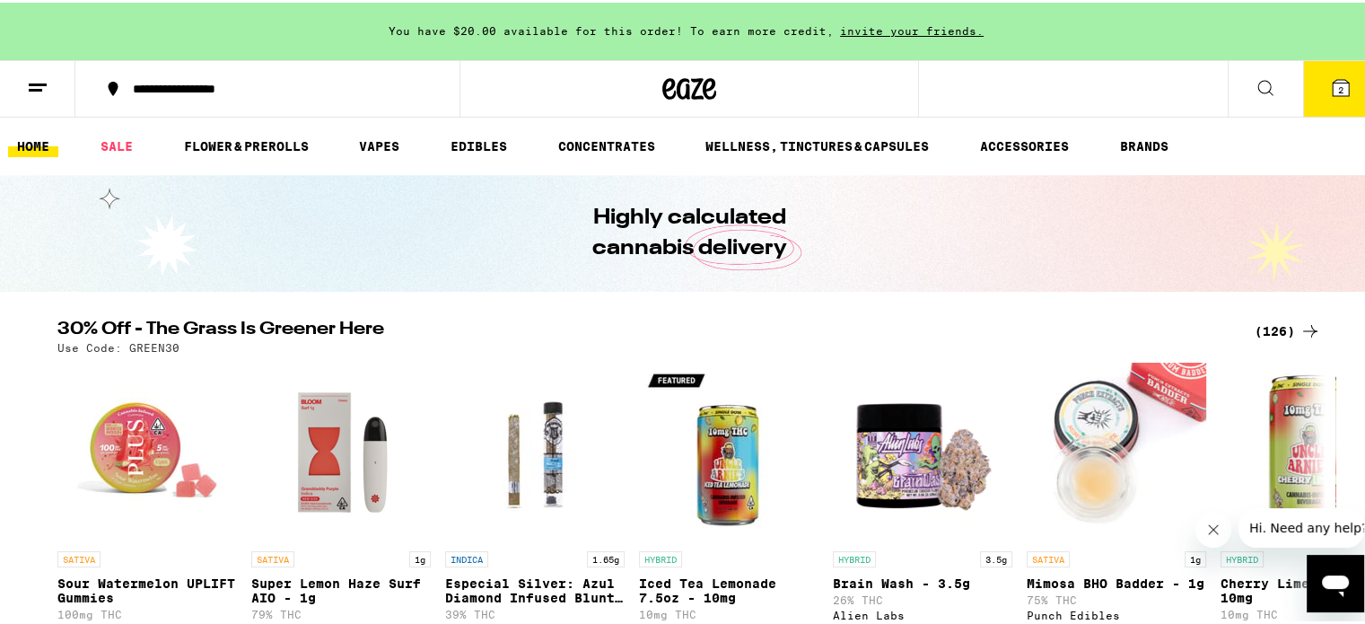
click at [1338, 86] on span "2" at bounding box center [1340, 87] width 5 height 11
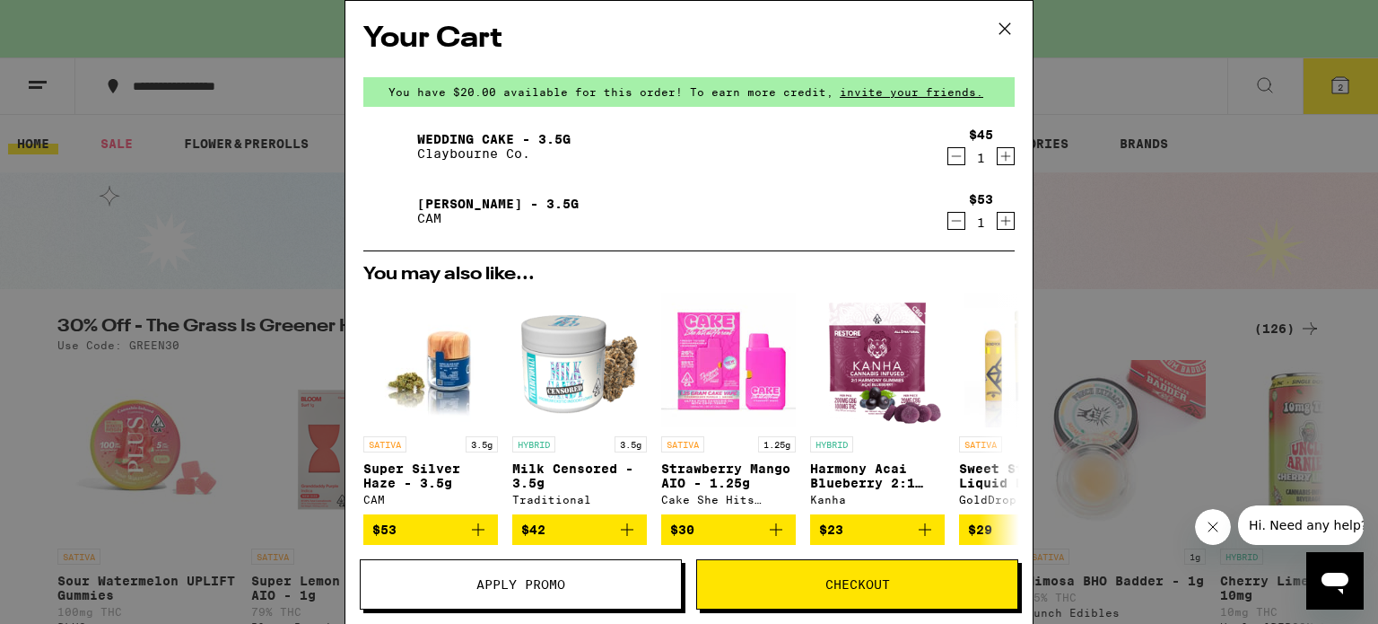
click at [505, 578] on span "Apply Promo" at bounding box center [520, 584] width 89 height 13
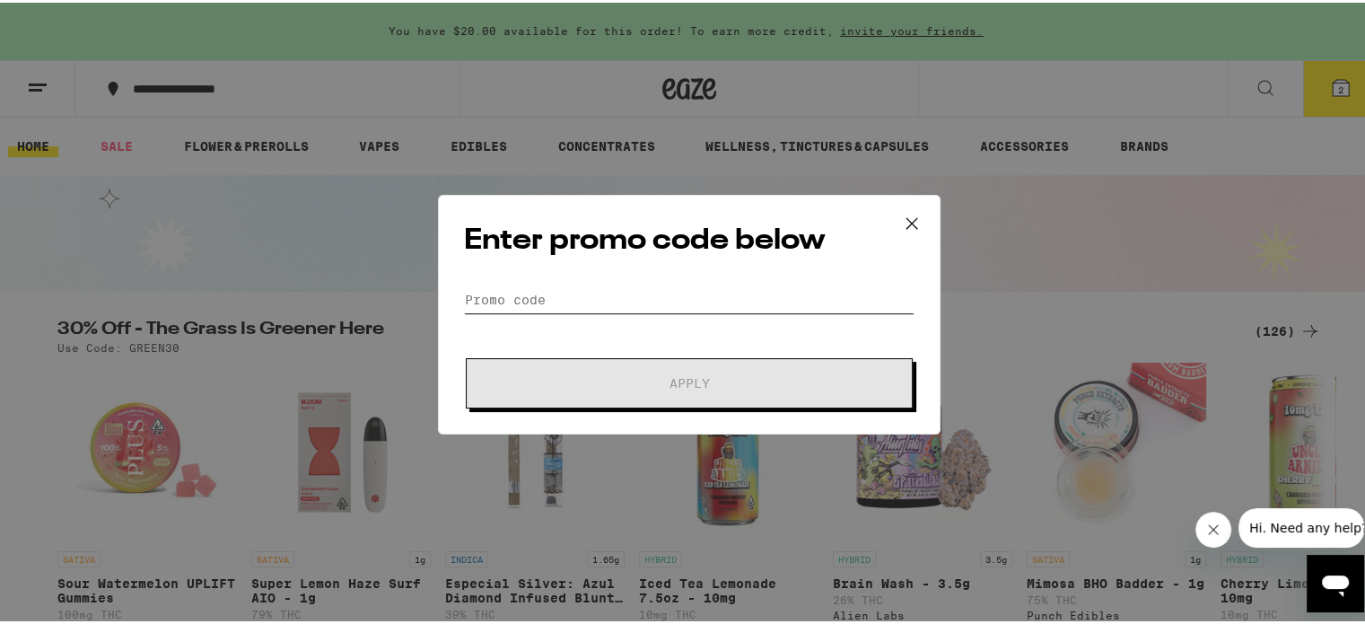
click at [639, 292] on input "Promo Code" at bounding box center [689, 297] width 450 height 27
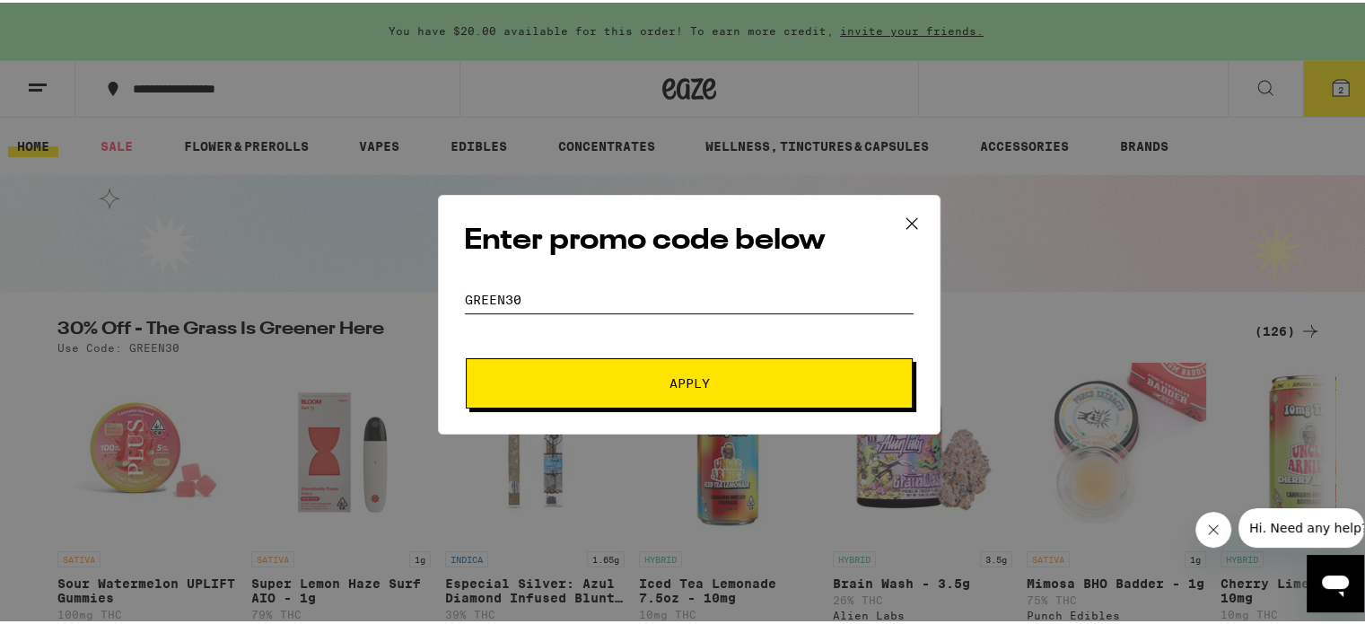
type input "green30"
click at [690, 382] on span "Apply" at bounding box center [689, 380] width 40 height 13
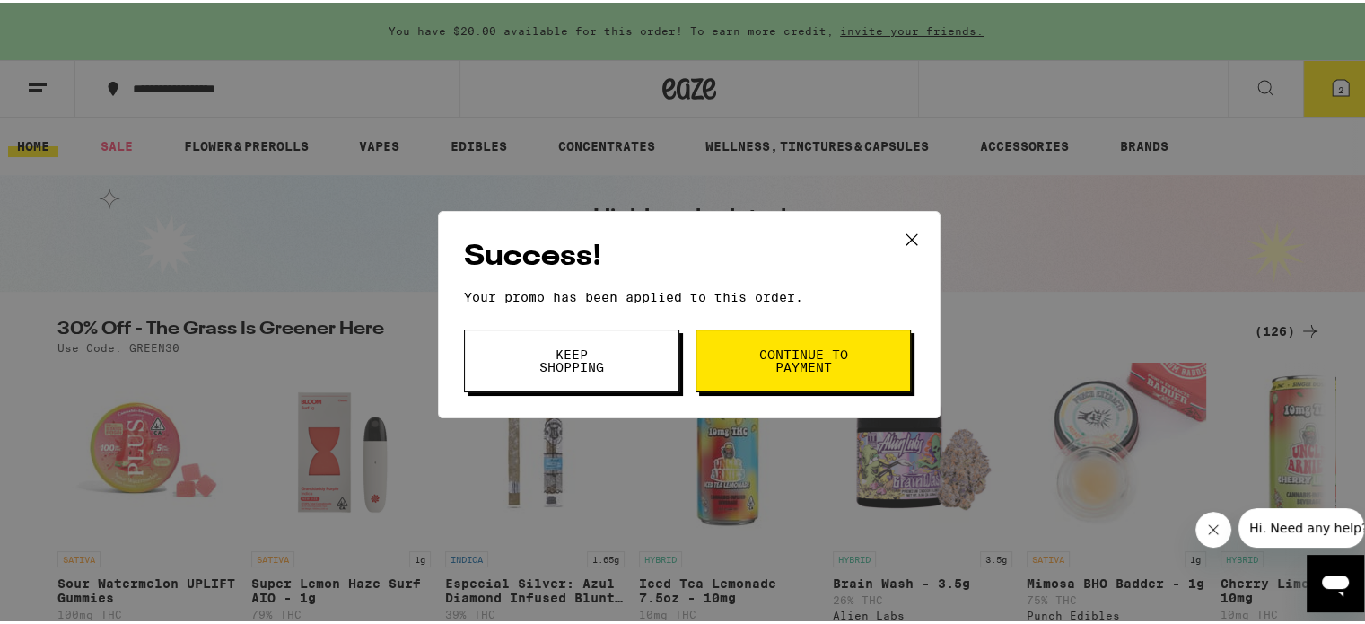
click at [595, 353] on span "Keep Shopping" at bounding box center [572, 357] width 92 height 25
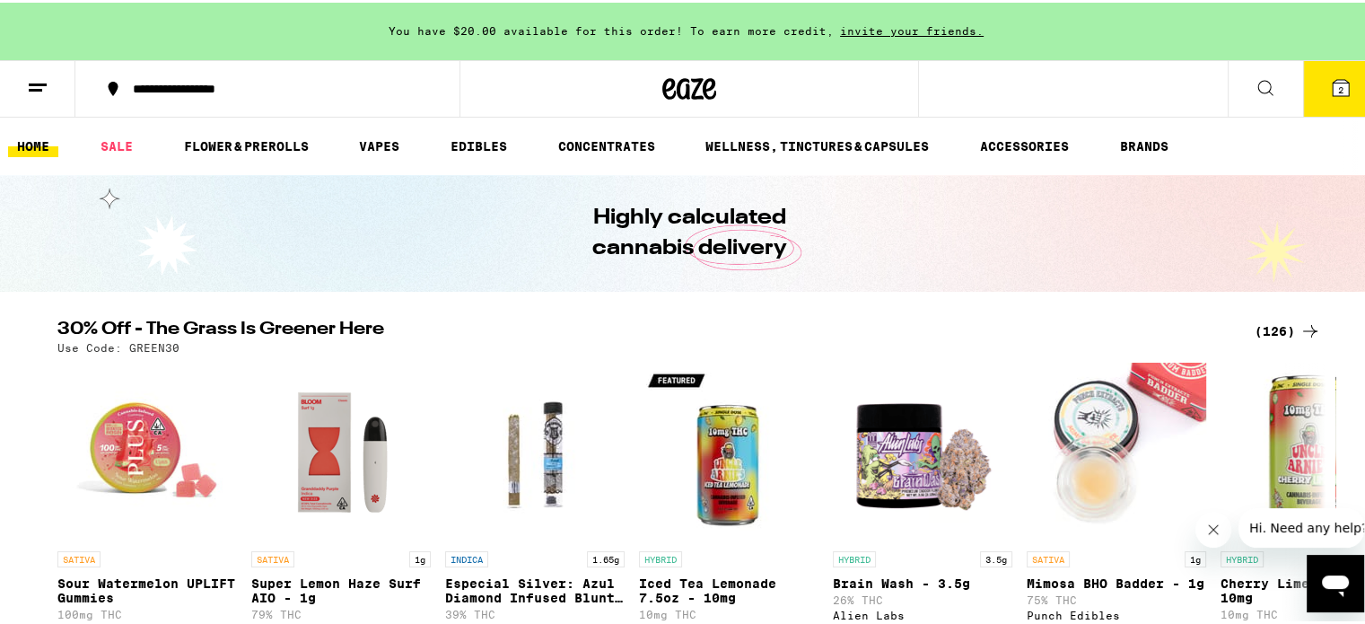
click at [1338, 89] on span "2" at bounding box center [1340, 87] width 5 height 11
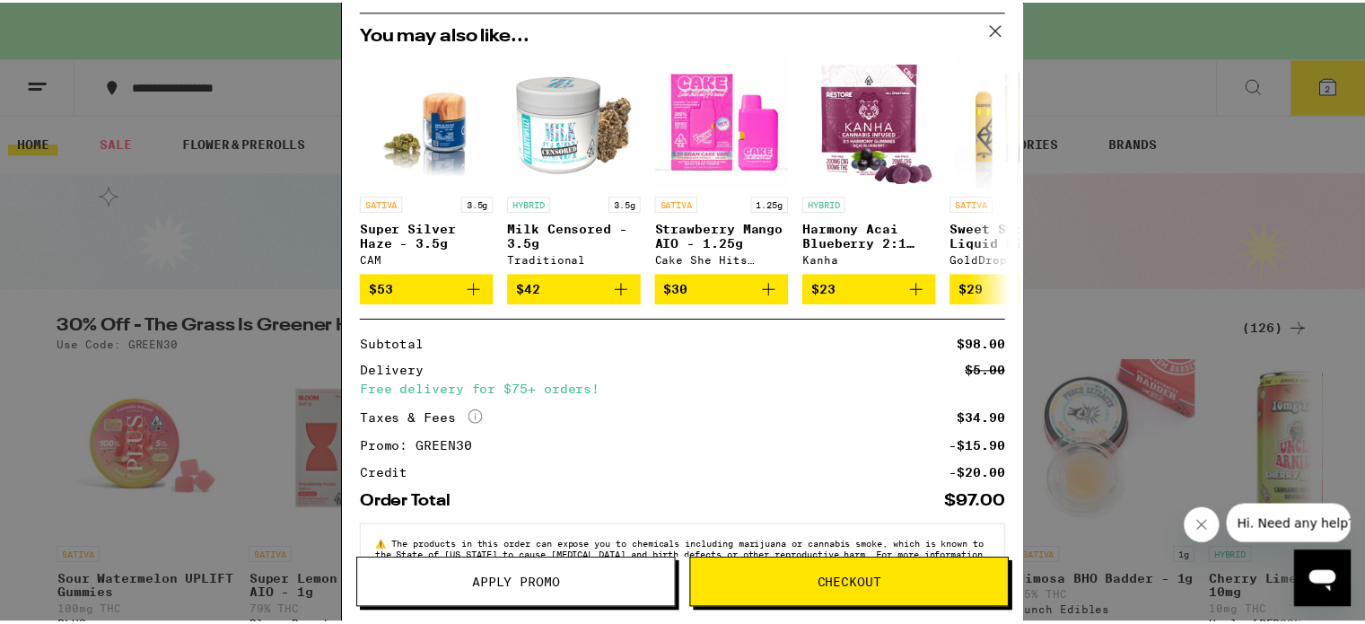
scroll to position [209, 0]
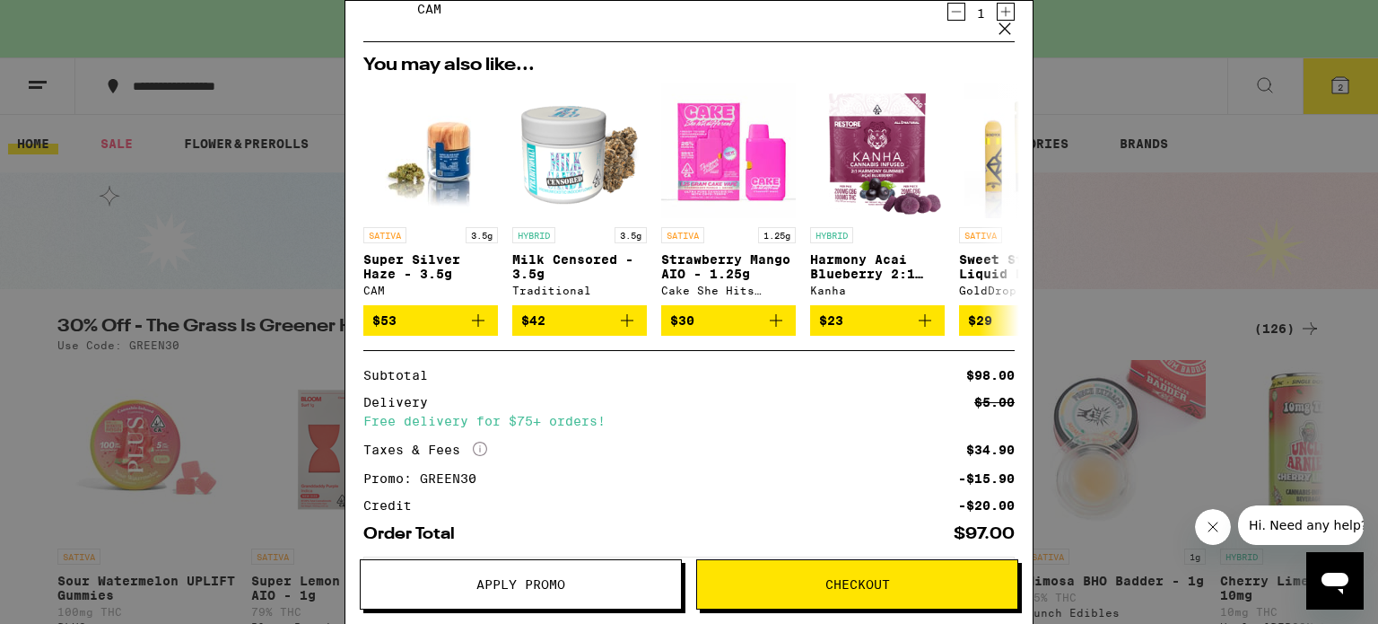
click at [1006, 29] on icon at bounding box center [1004, 28] width 11 height 11
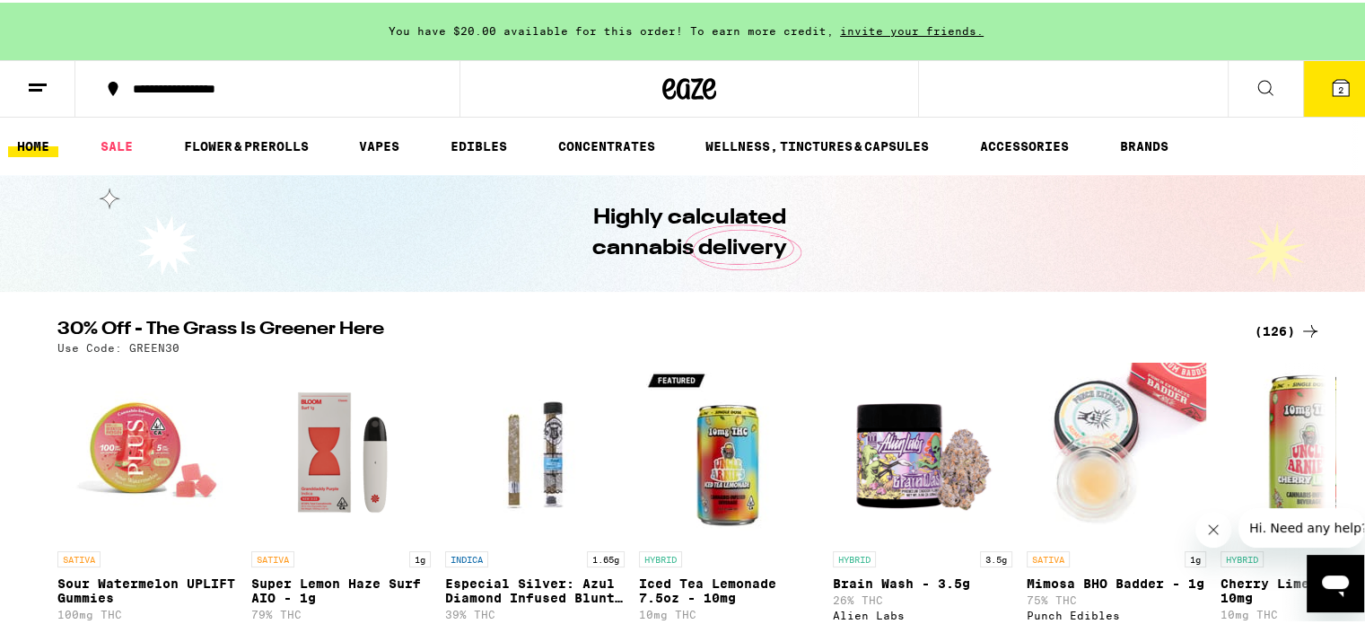
click at [1332, 85] on icon at bounding box center [1340, 85] width 16 height 16
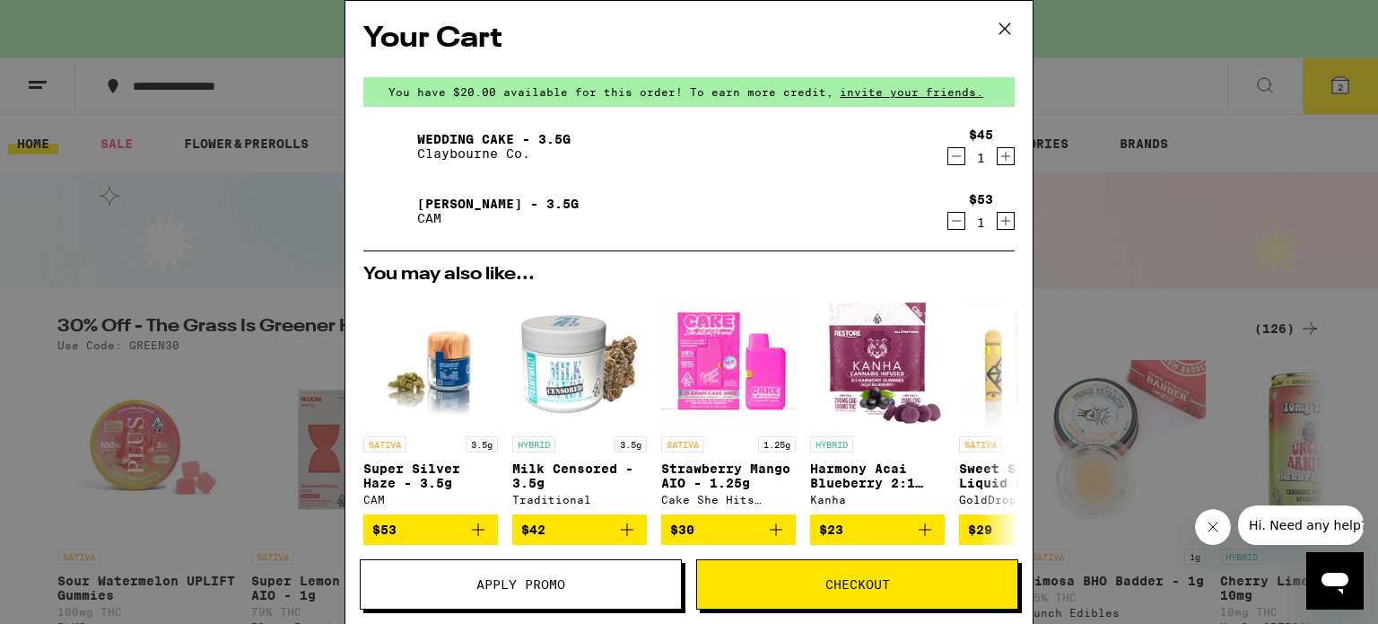
click at [1005, 26] on icon at bounding box center [1004, 28] width 27 height 27
